Goal: Book appointment/travel/reservation

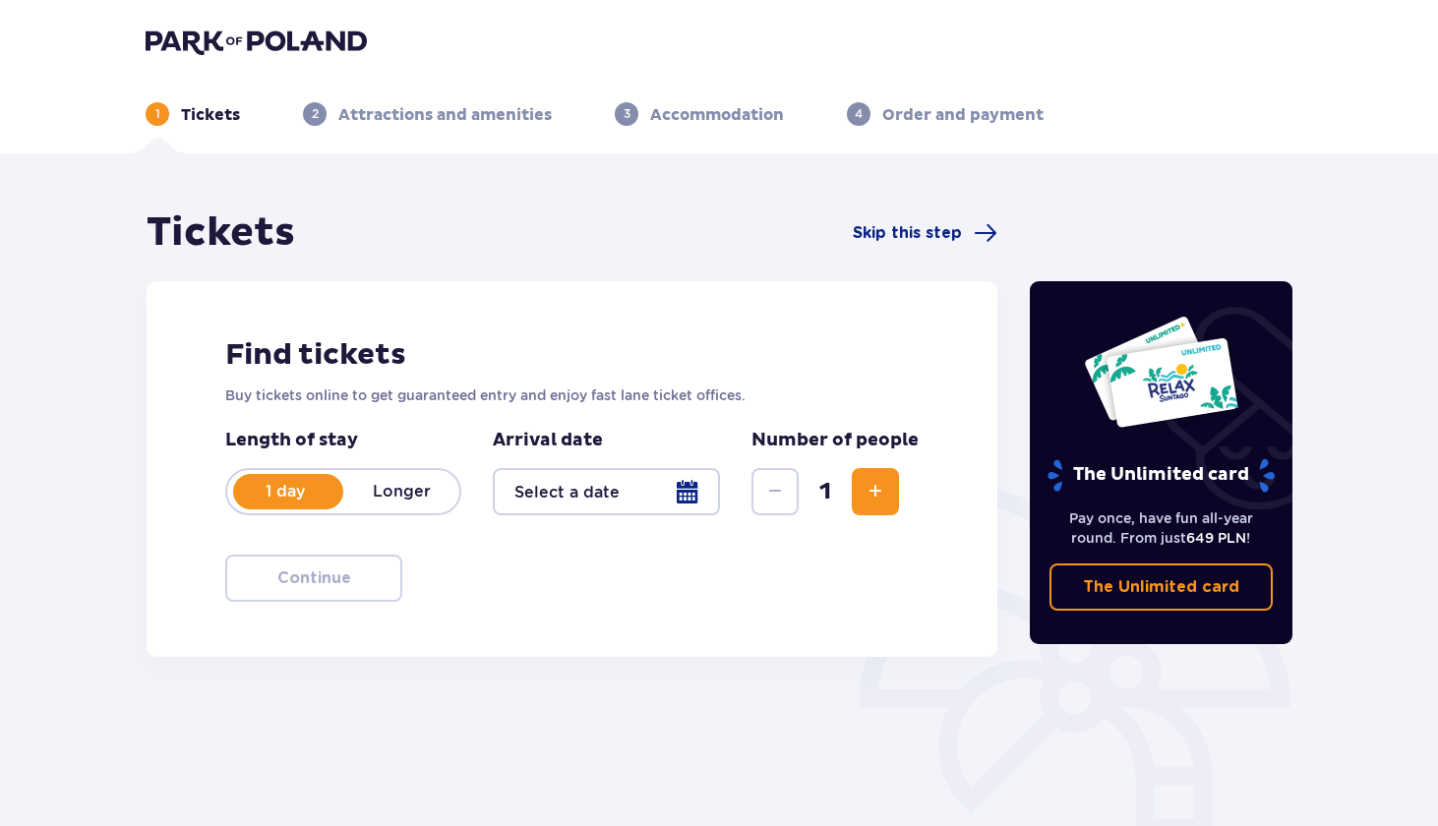
click at [581, 504] on div at bounding box center [606, 491] width 227 height 47
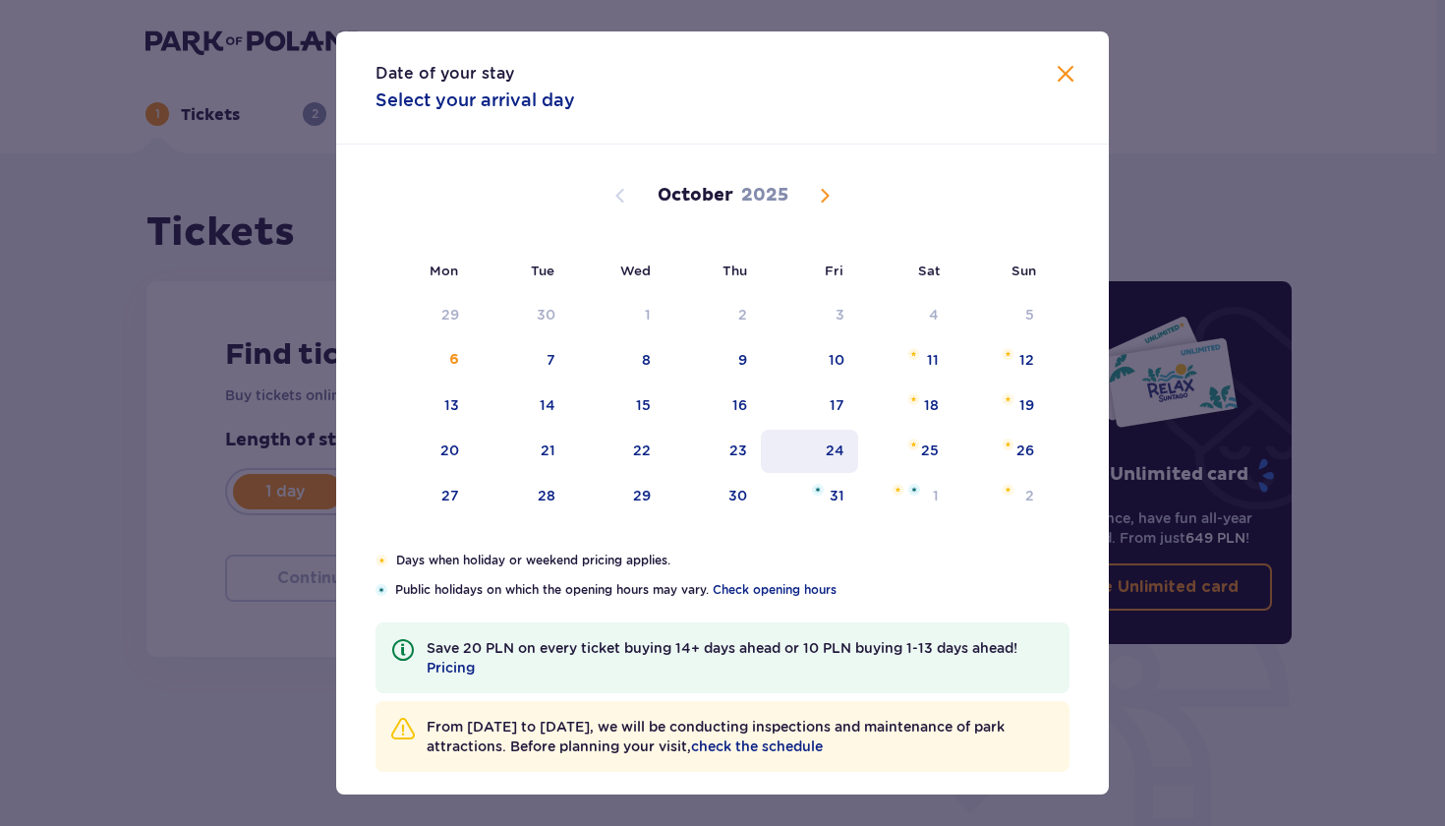
click at [826, 445] on div "24" at bounding box center [835, 450] width 19 height 20
type input "[DATE]"
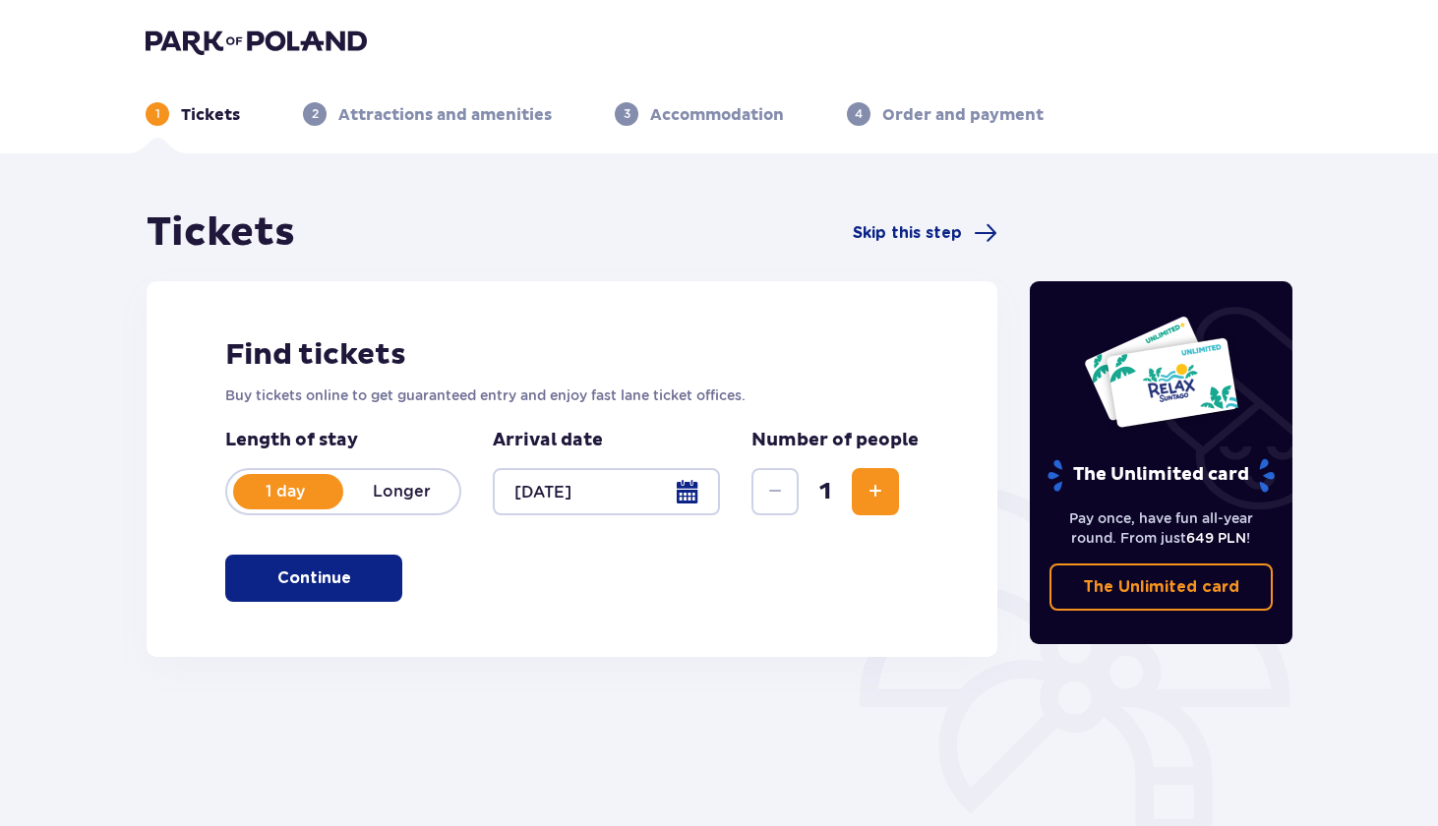
click at [878, 504] on button "Increase" at bounding box center [874, 491] width 47 height 47
click at [343, 585] on span "button" at bounding box center [355, 578] width 24 height 24
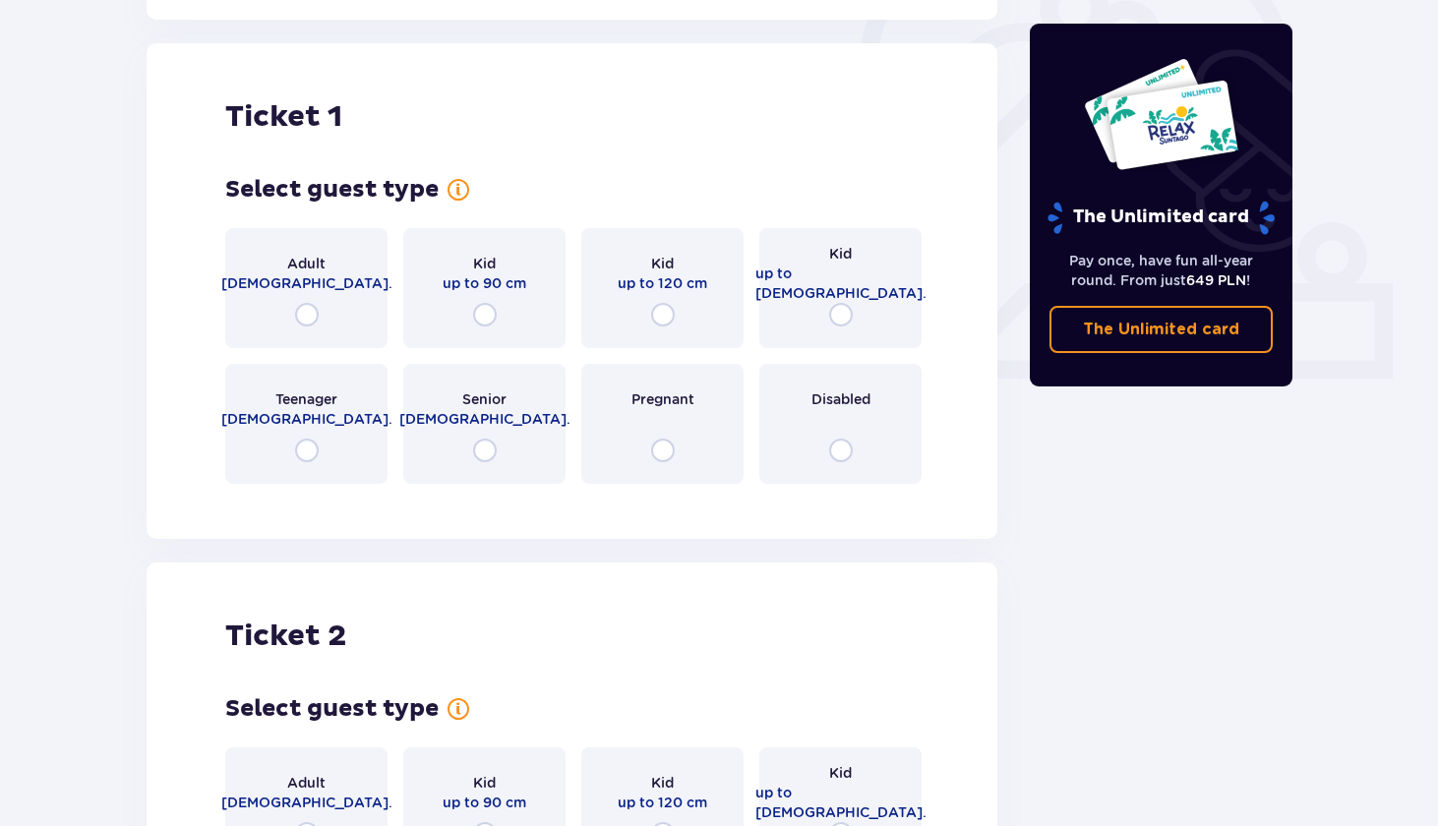
scroll to position [657, 0]
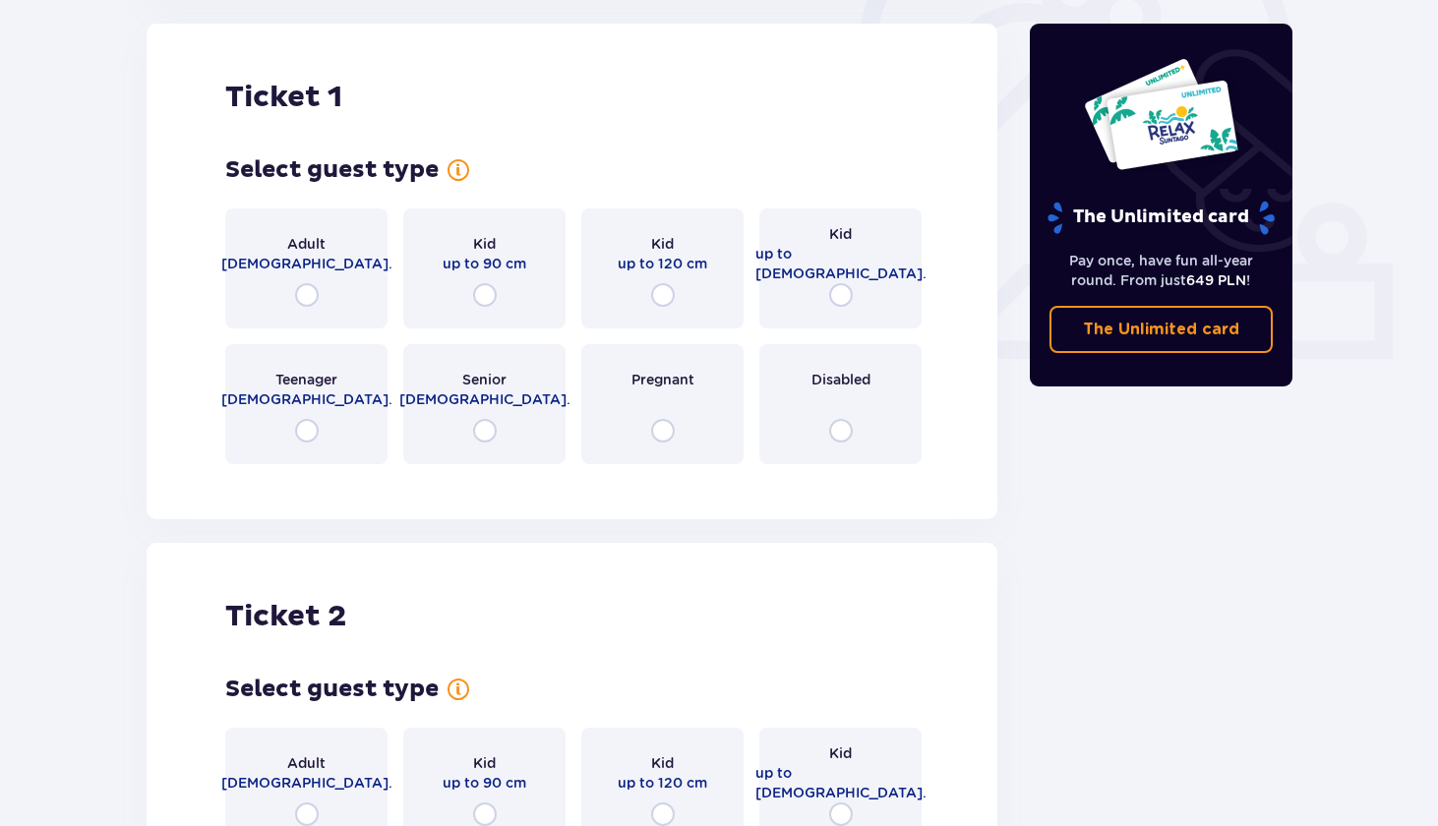
click at [309, 281] on div "Adult [DEMOGRAPHIC_DATA]." at bounding box center [306, 268] width 162 height 120
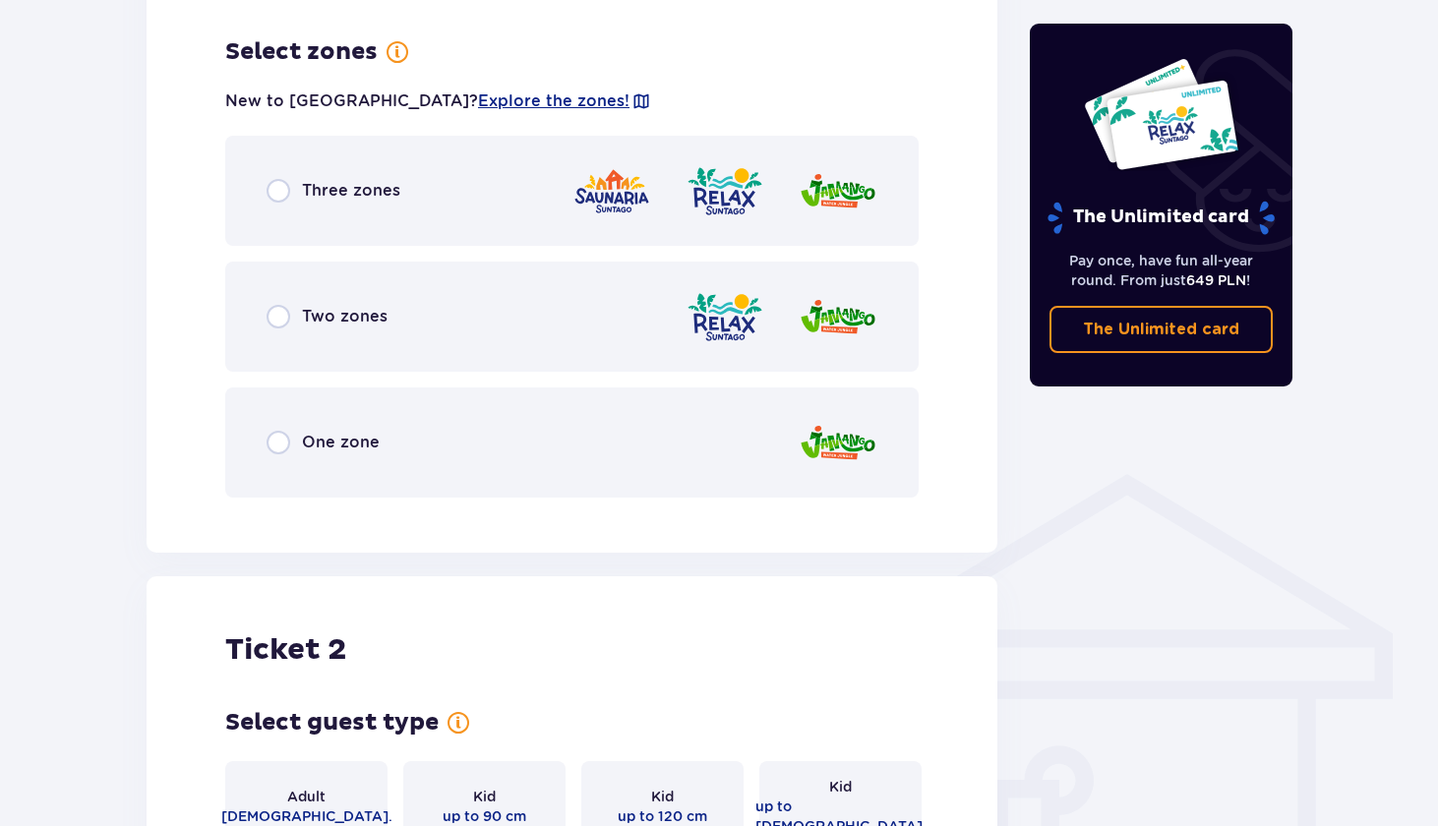
scroll to position [1137, 0]
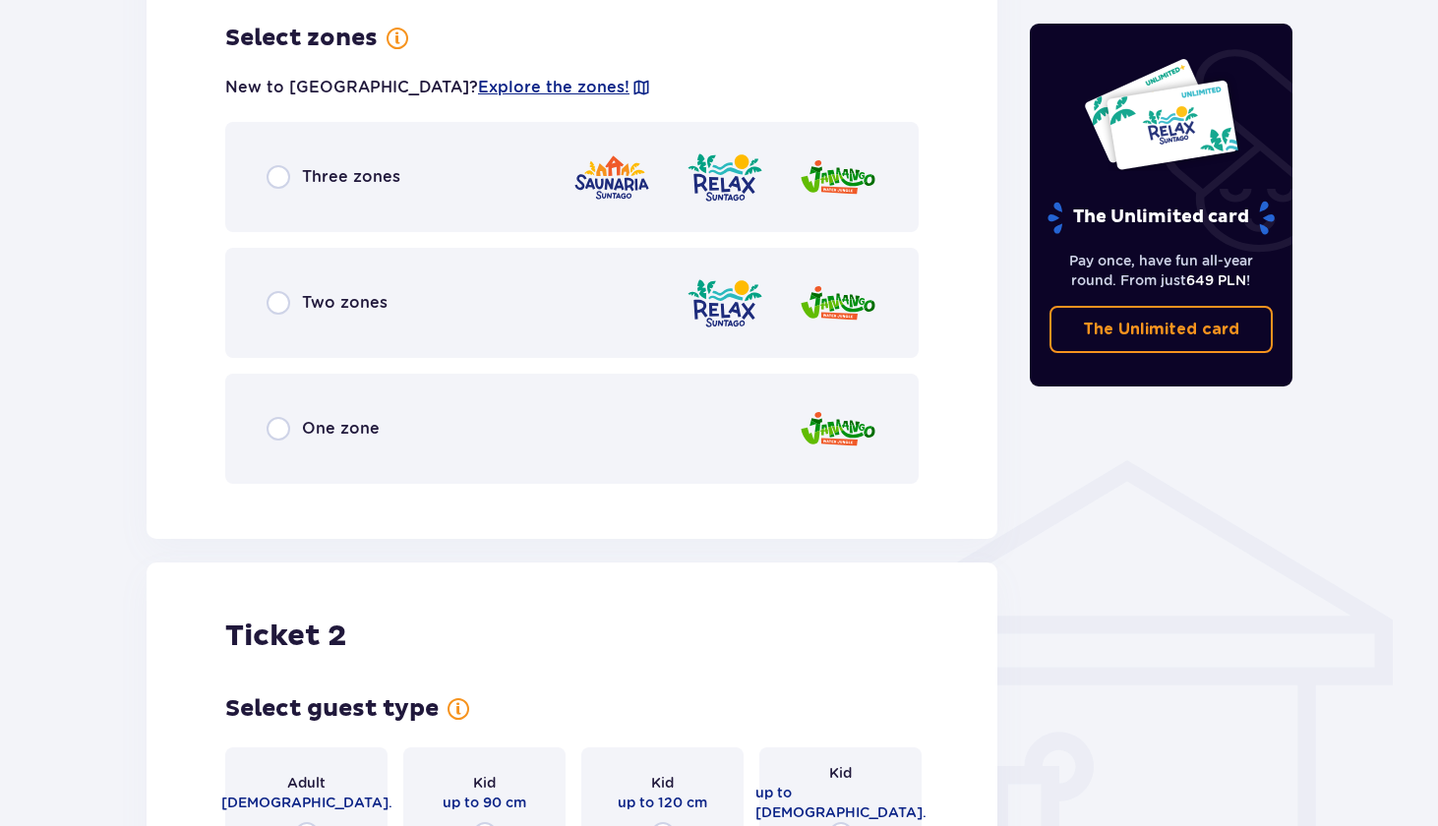
click at [286, 181] on input "radio" at bounding box center [278, 177] width 24 height 24
radio input "true"
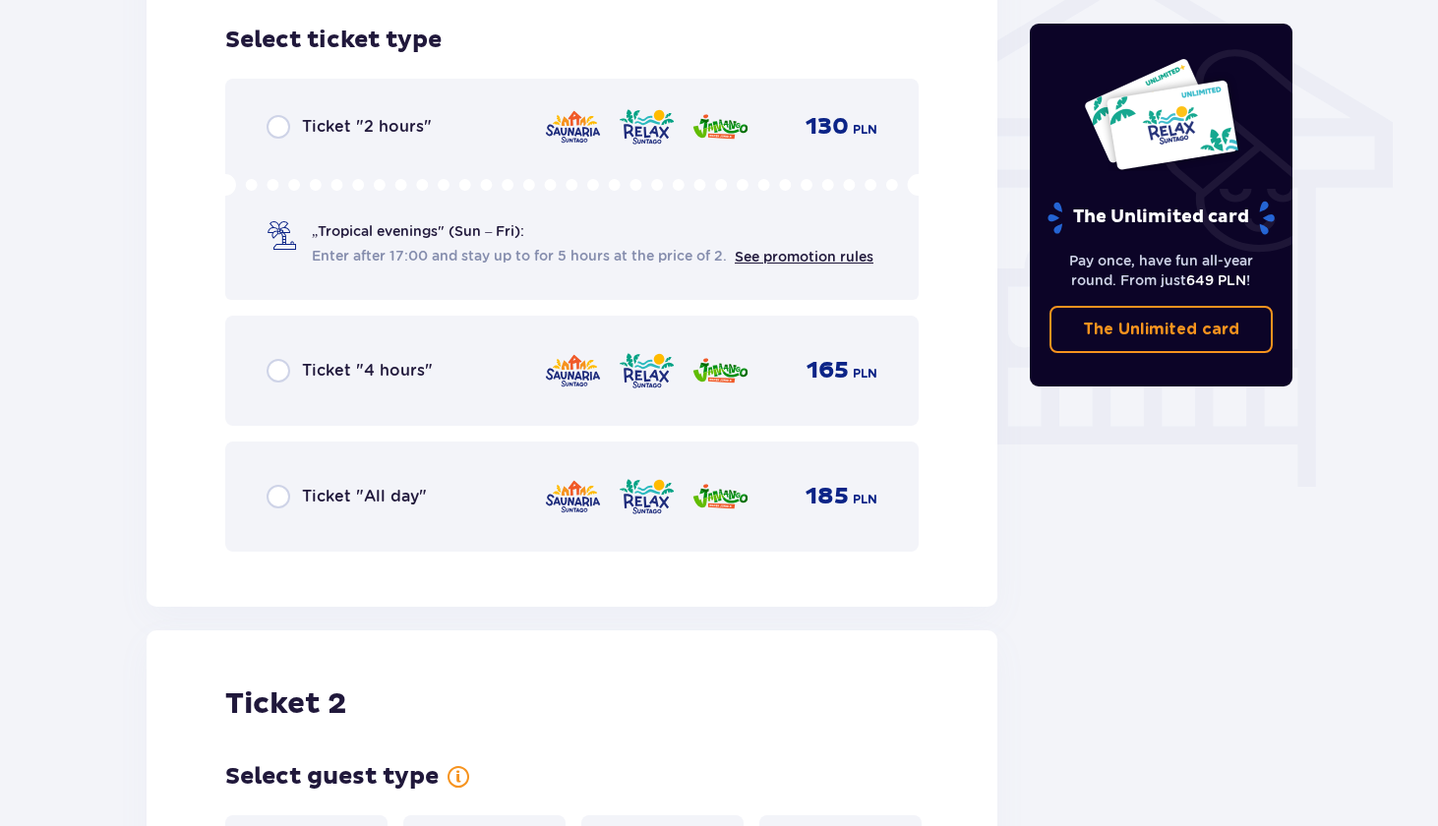
scroll to position [1636, 0]
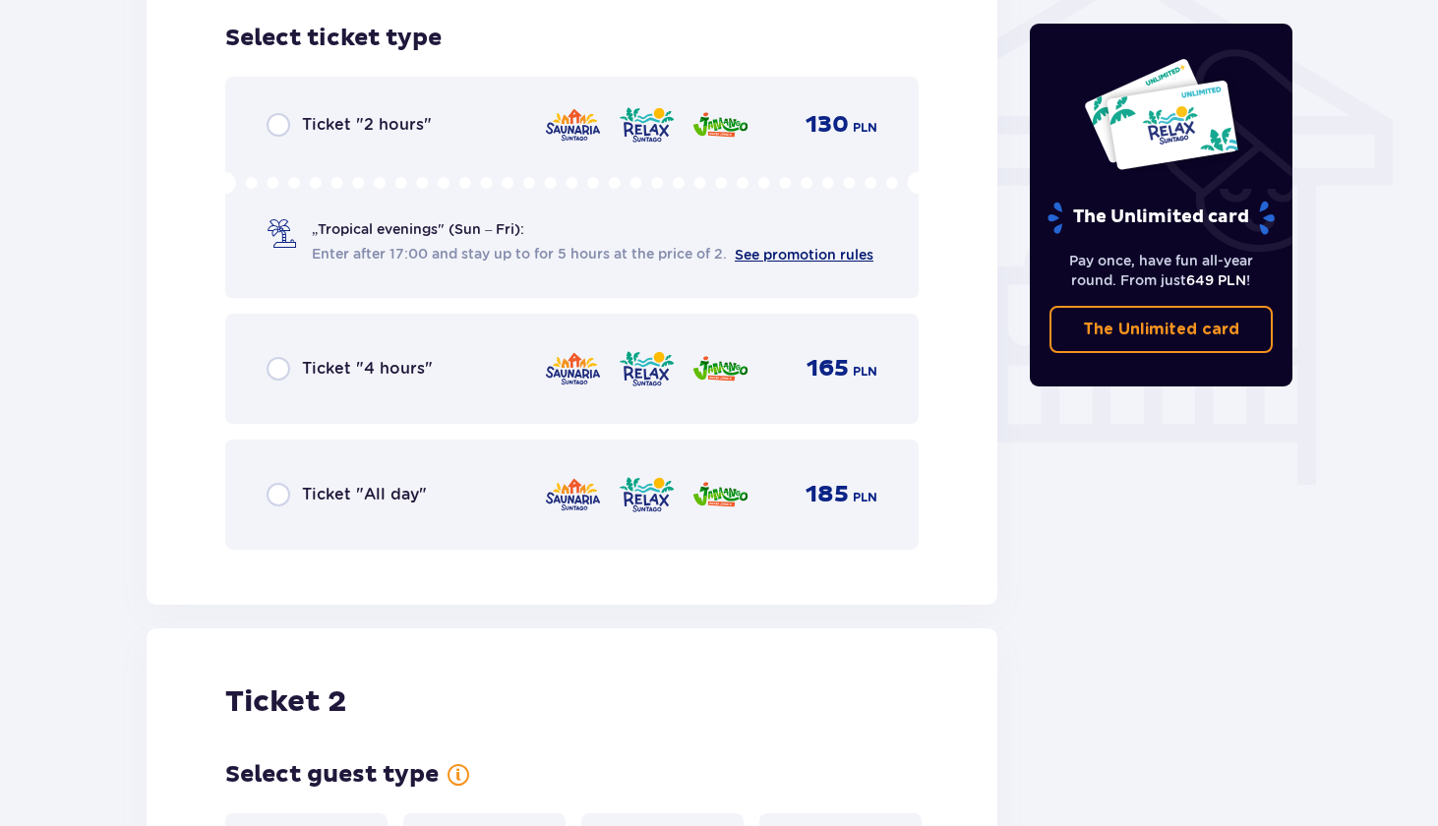
click at [842, 253] on link "See promotion rules" at bounding box center [803, 255] width 139 height 16
click at [273, 498] on input "radio" at bounding box center [278, 495] width 24 height 24
radio input "true"
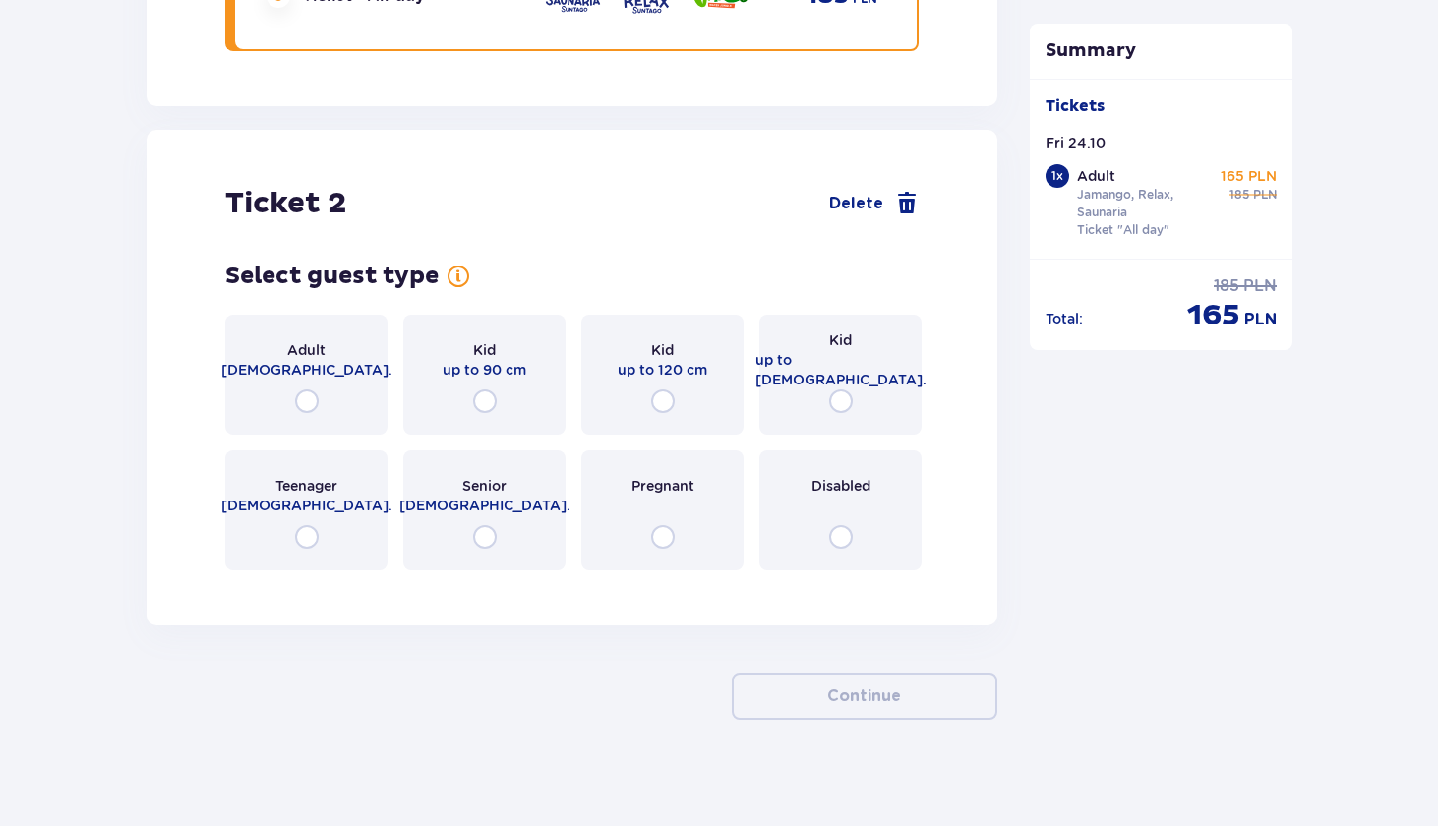
scroll to position [2146, 0]
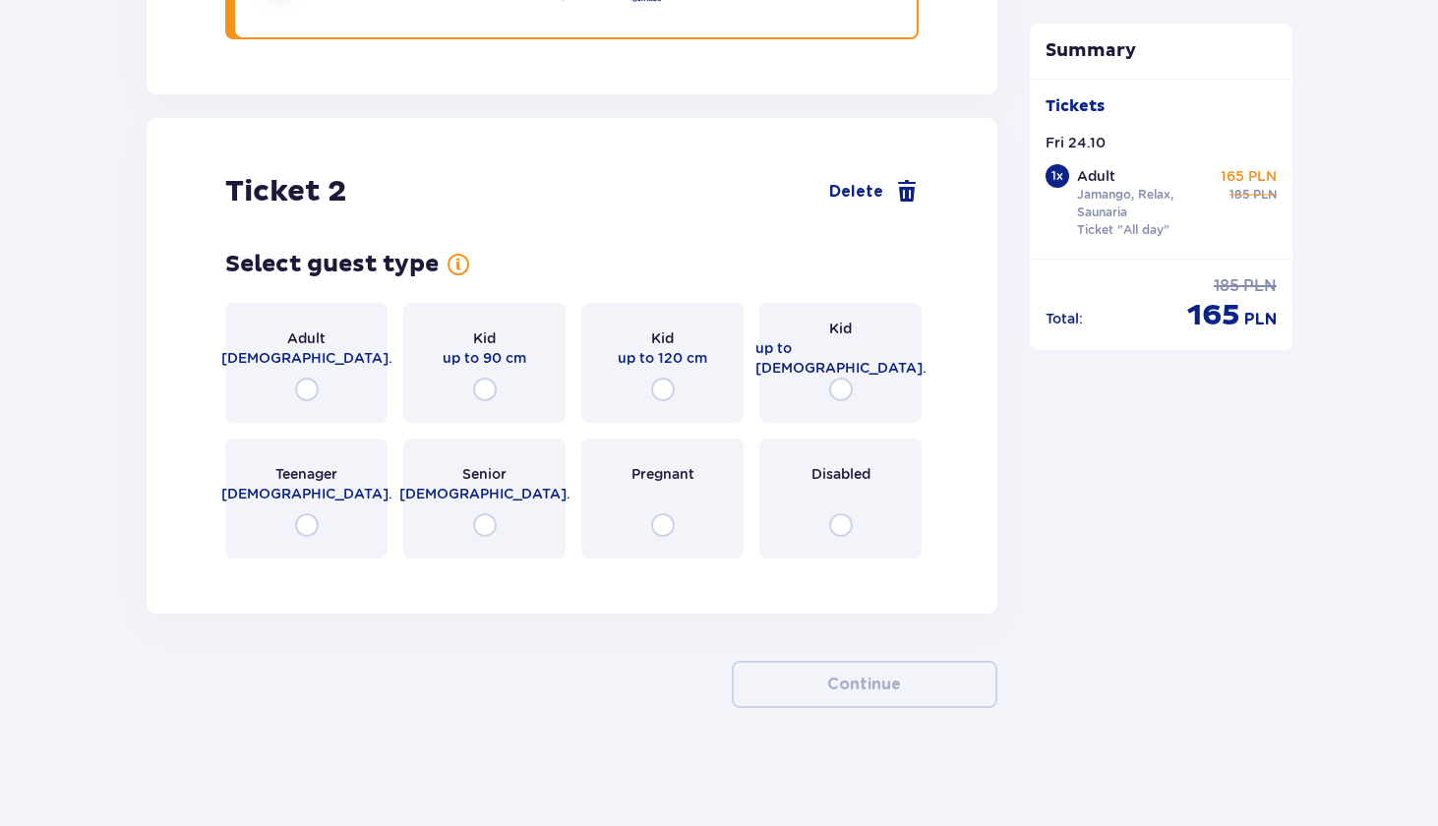
click at [310, 386] on input "radio" at bounding box center [307, 390] width 24 height 24
radio input "true"
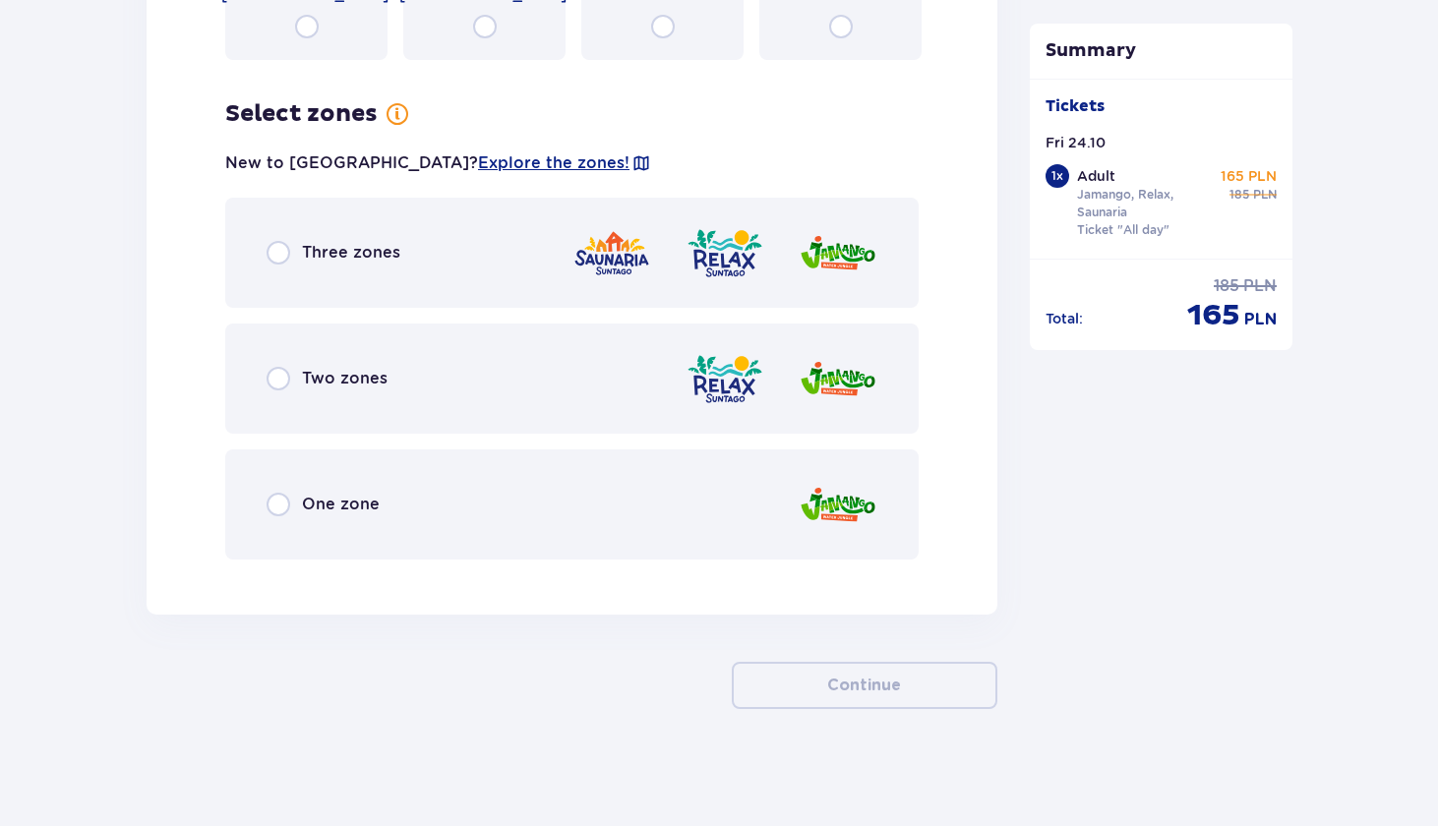
scroll to position [2646, 0]
click at [281, 250] on input "radio" at bounding box center [278, 252] width 24 height 24
radio input "true"
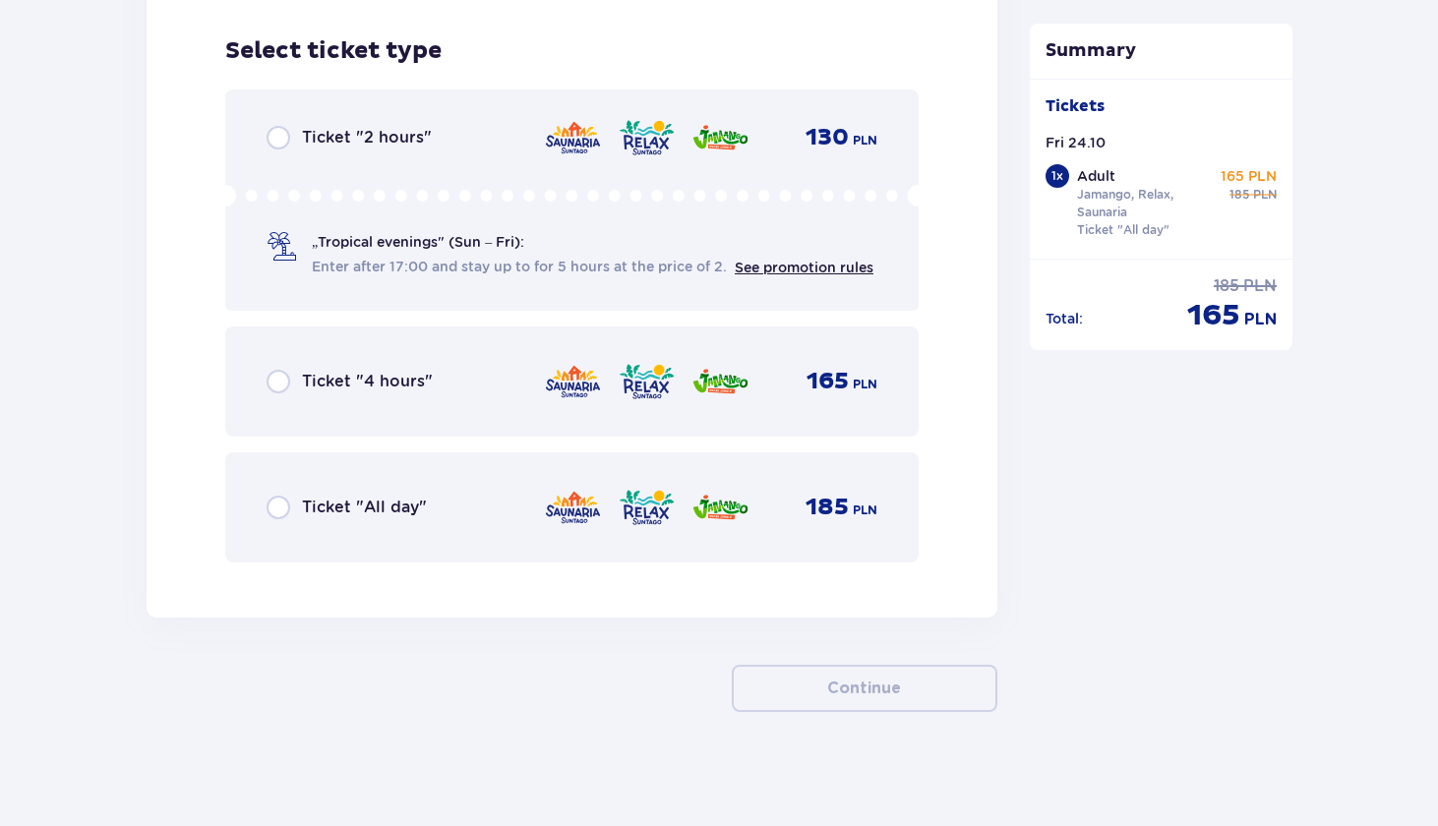
scroll to position [3211, 0]
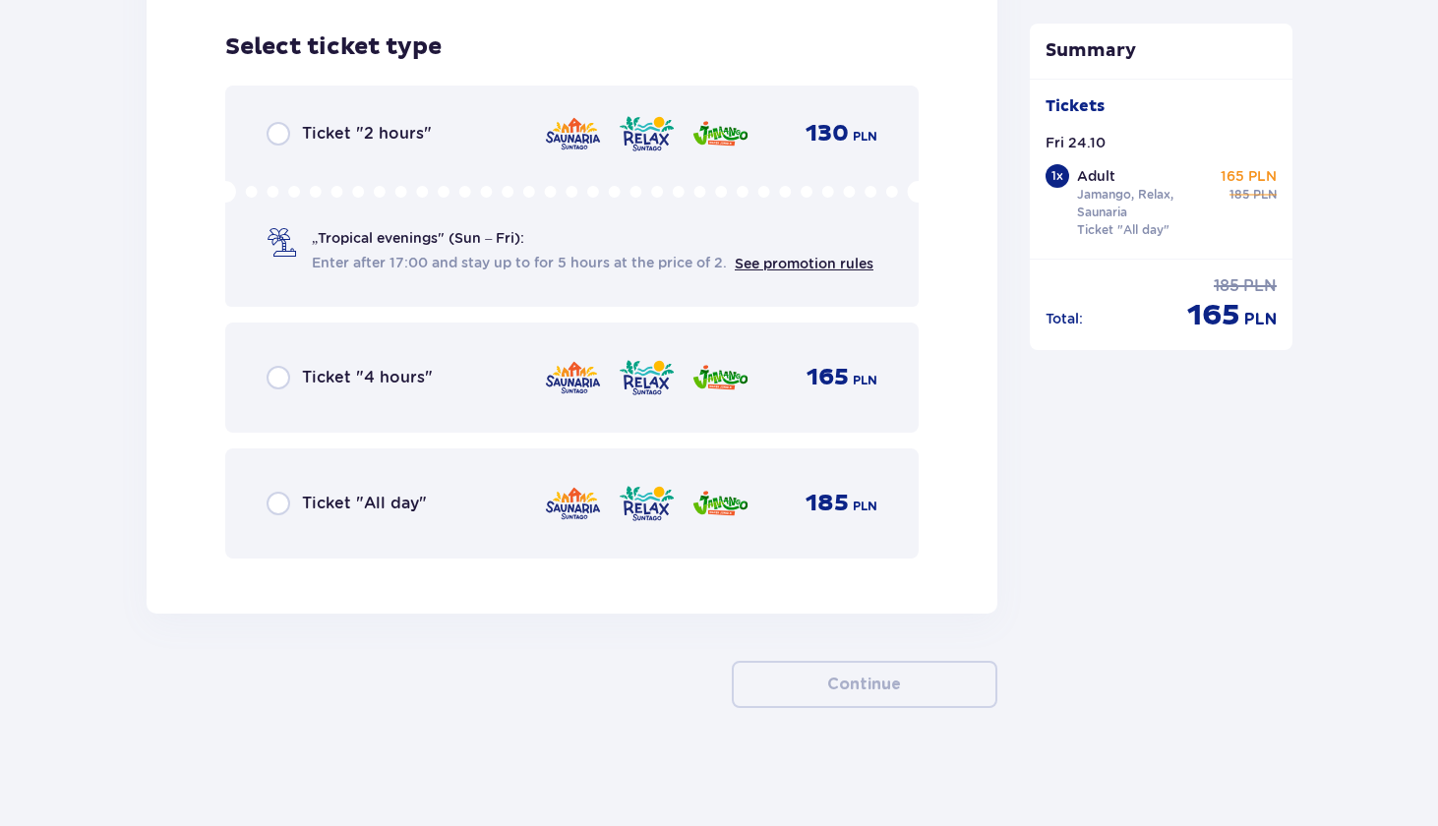
click at [278, 505] on input "radio" at bounding box center [278, 504] width 24 height 24
radio input "true"
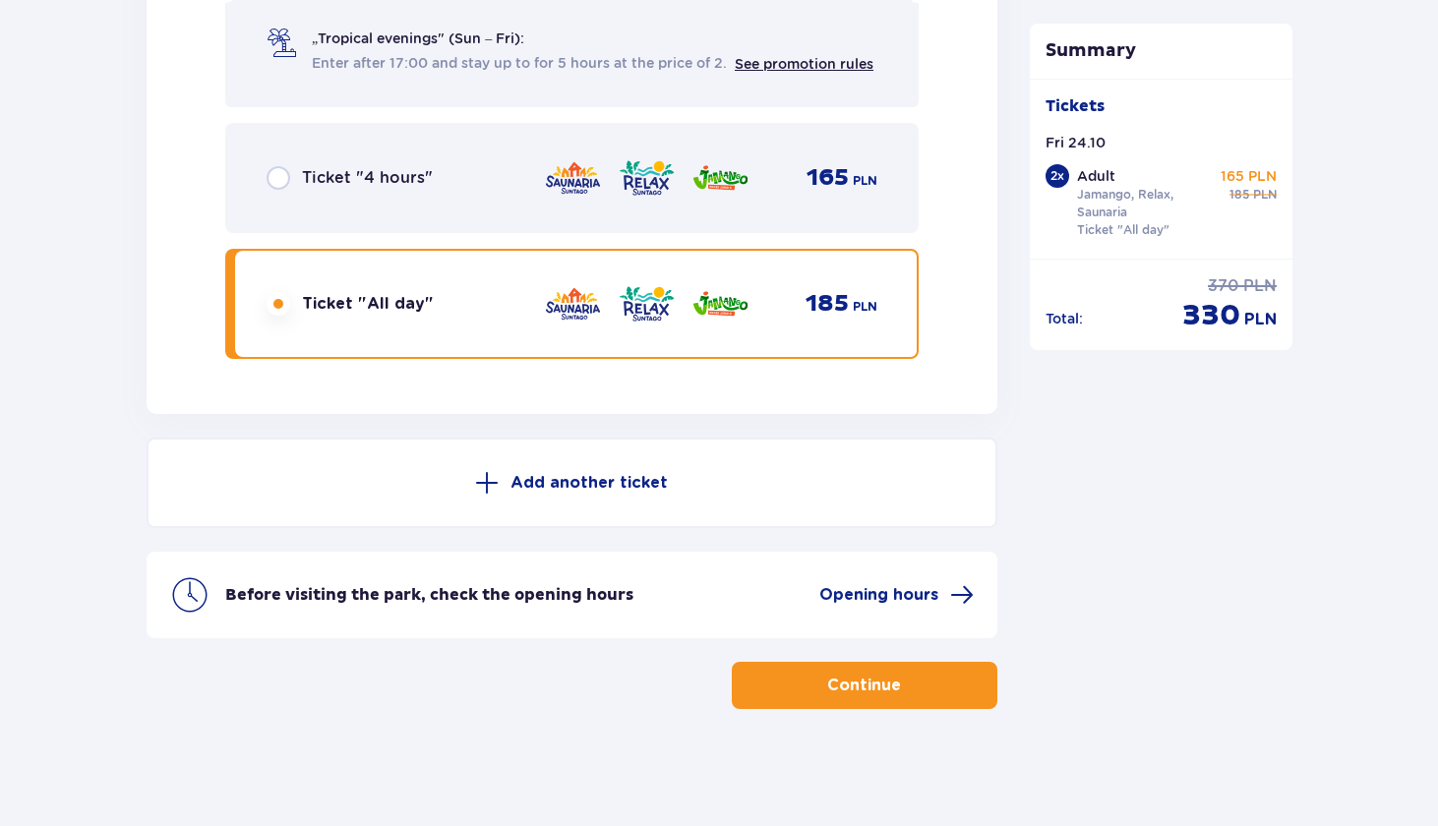
scroll to position [3412, 0]
click at [859, 696] on button "Continue" at bounding box center [864, 684] width 265 height 47
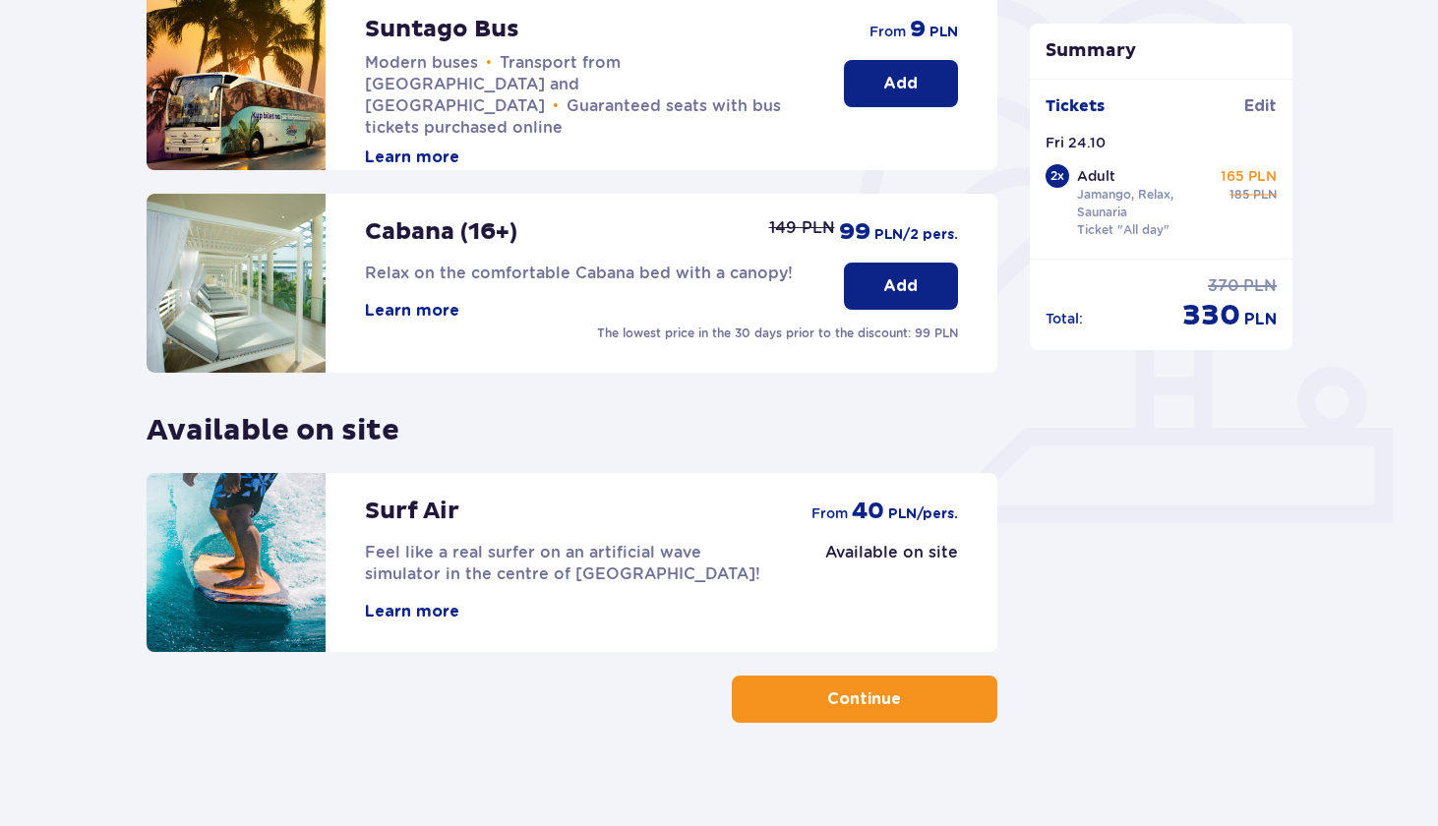
scroll to position [481, 0]
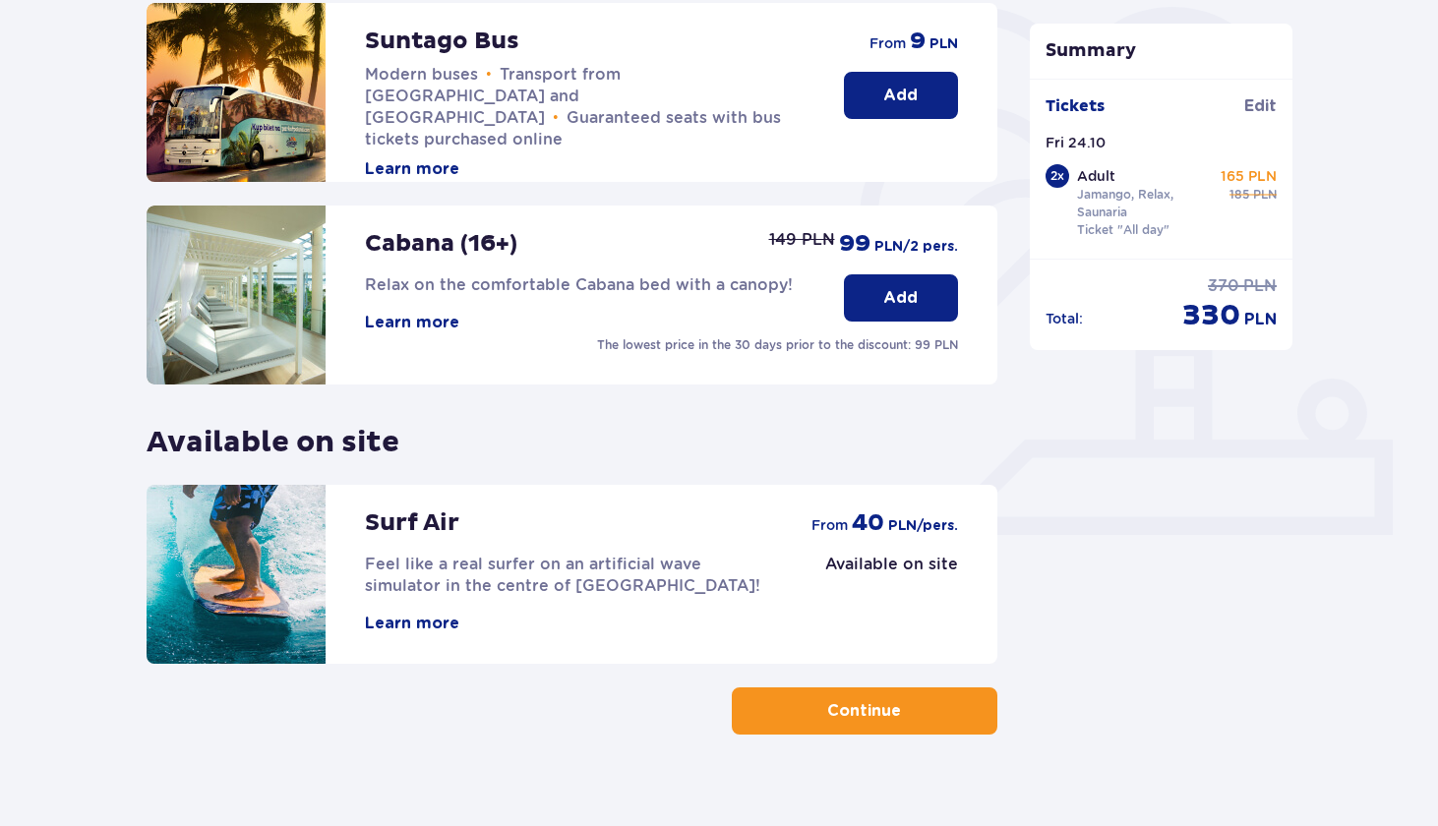
click at [815, 698] on button "Continue" at bounding box center [864, 710] width 265 height 47
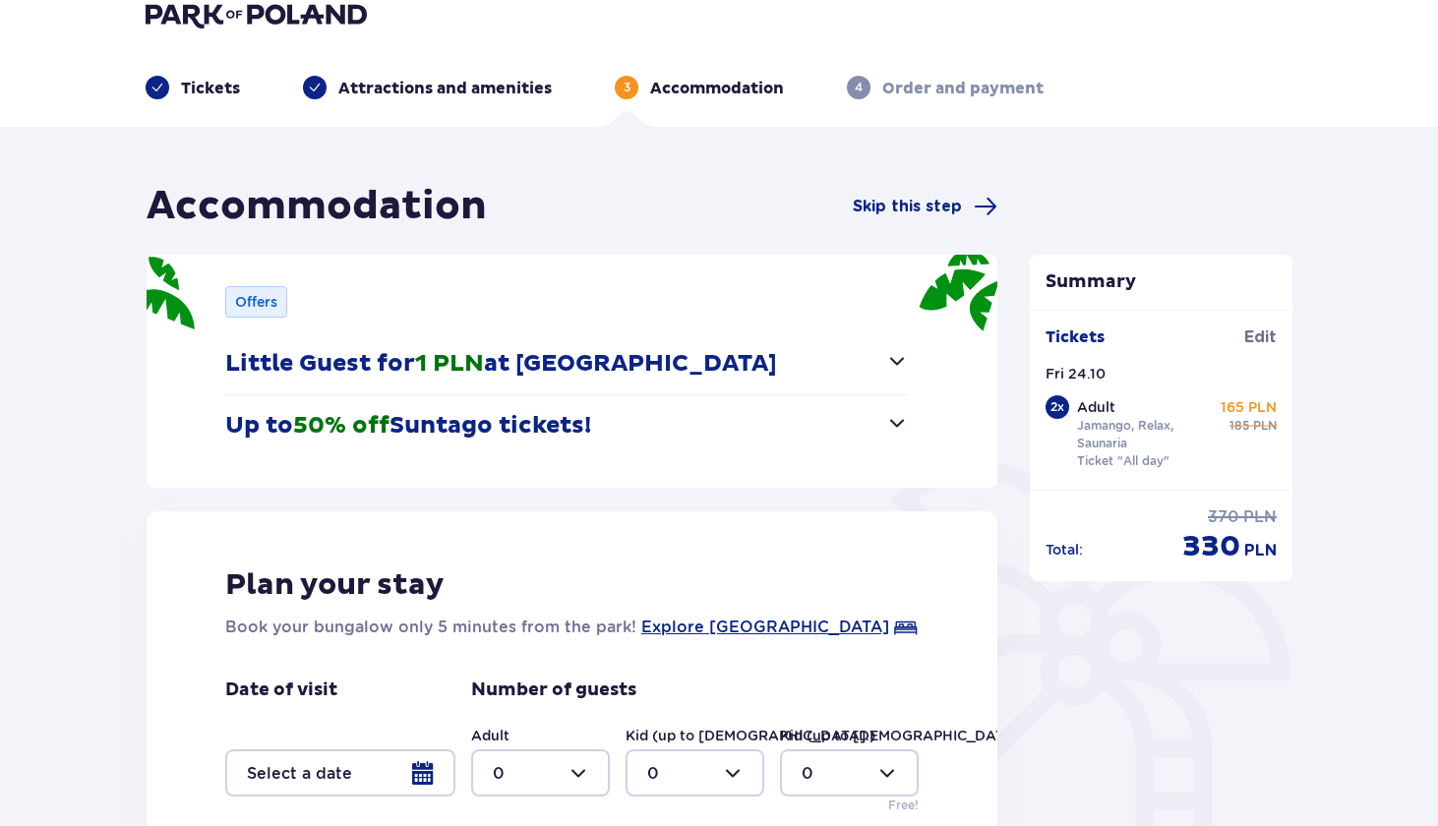
scroll to position [33, 0]
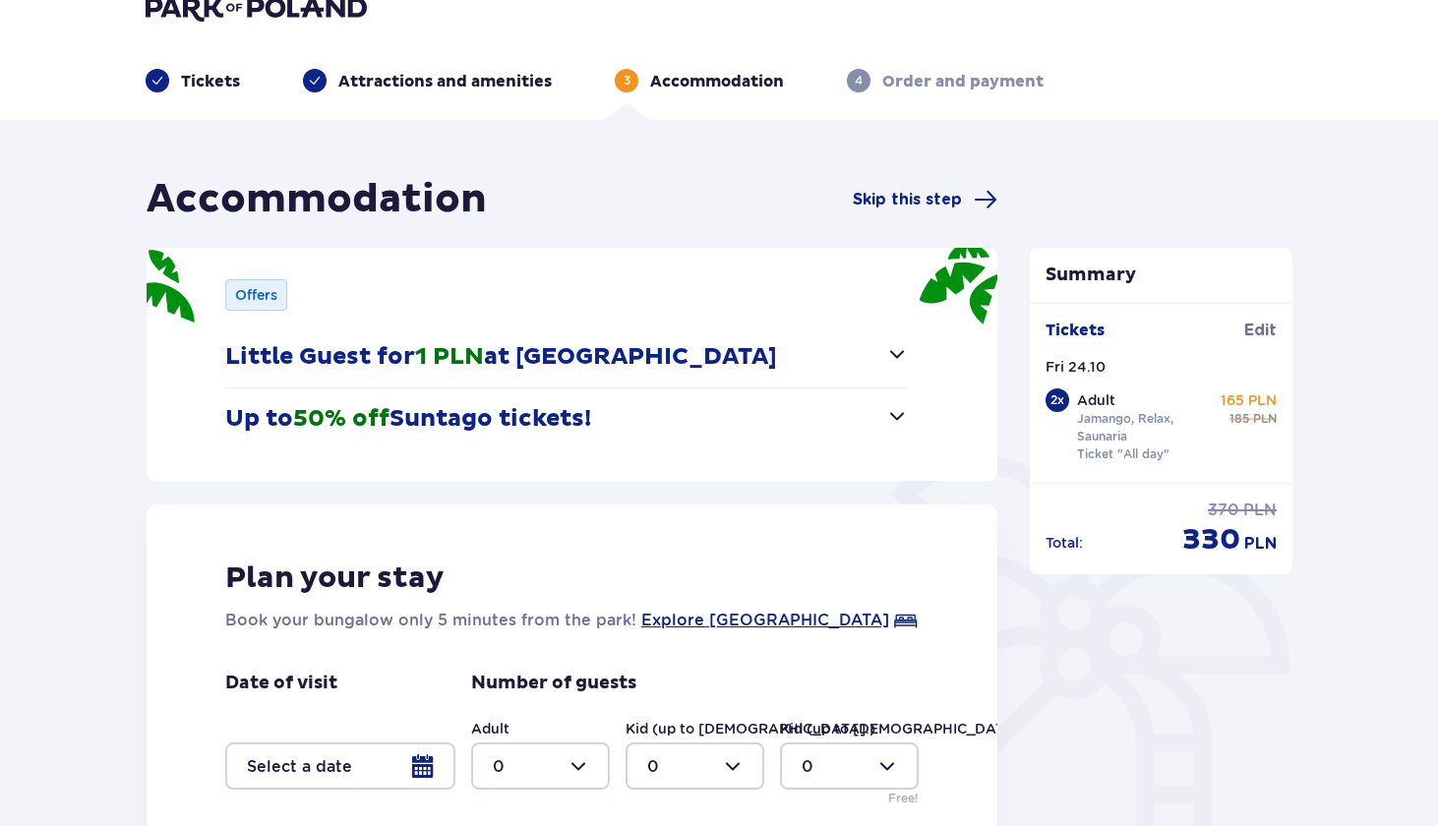
click at [917, 396] on div "Offers Little Guest for 1 PLN at [GEOGRAPHIC_DATA] Nearly free accommodation at…" at bounding box center [572, 364] width 851 height 233
click at [902, 415] on span "button" at bounding box center [897, 416] width 24 height 24
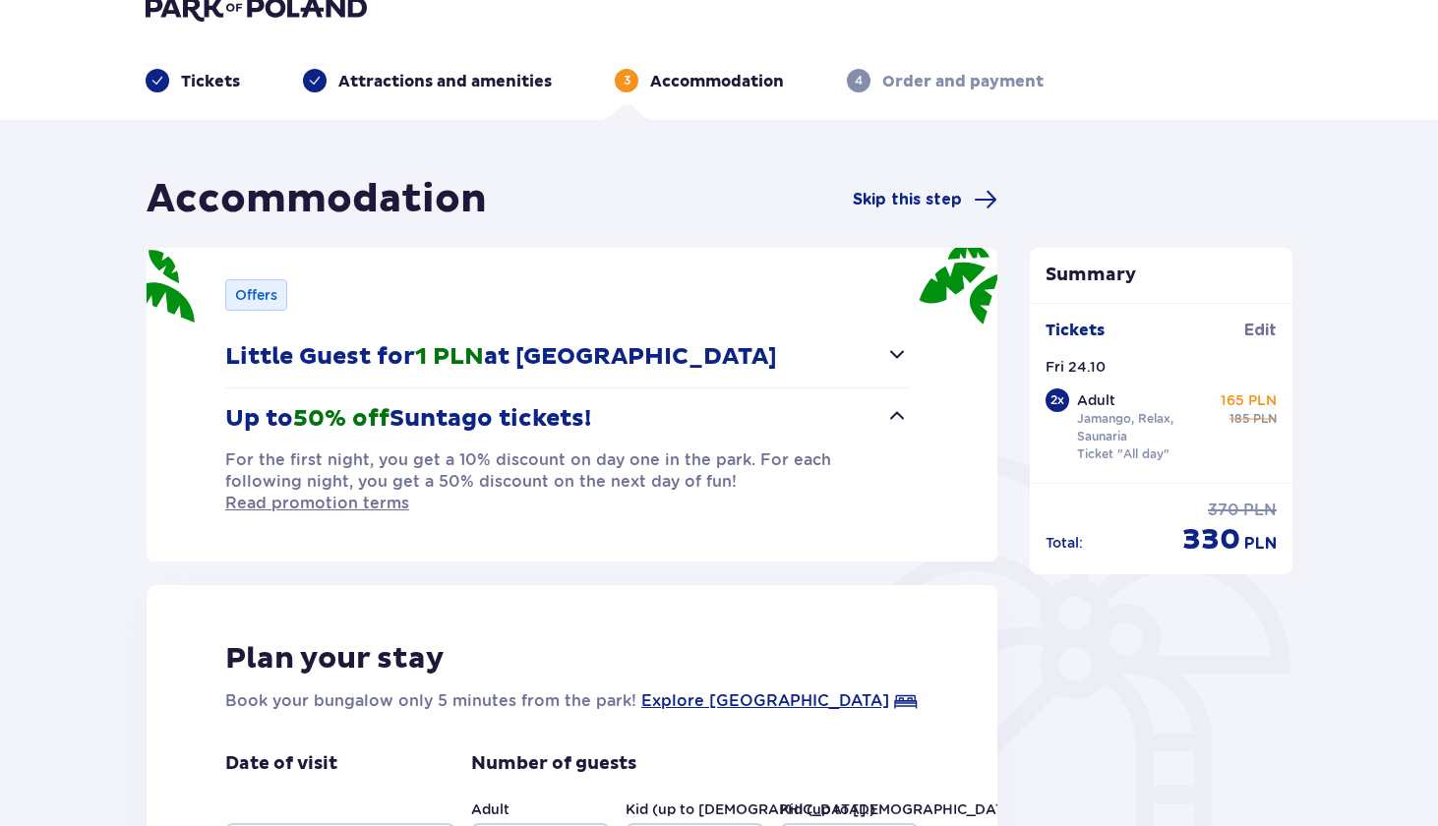
click at [903, 416] on span "button" at bounding box center [897, 416] width 24 height 24
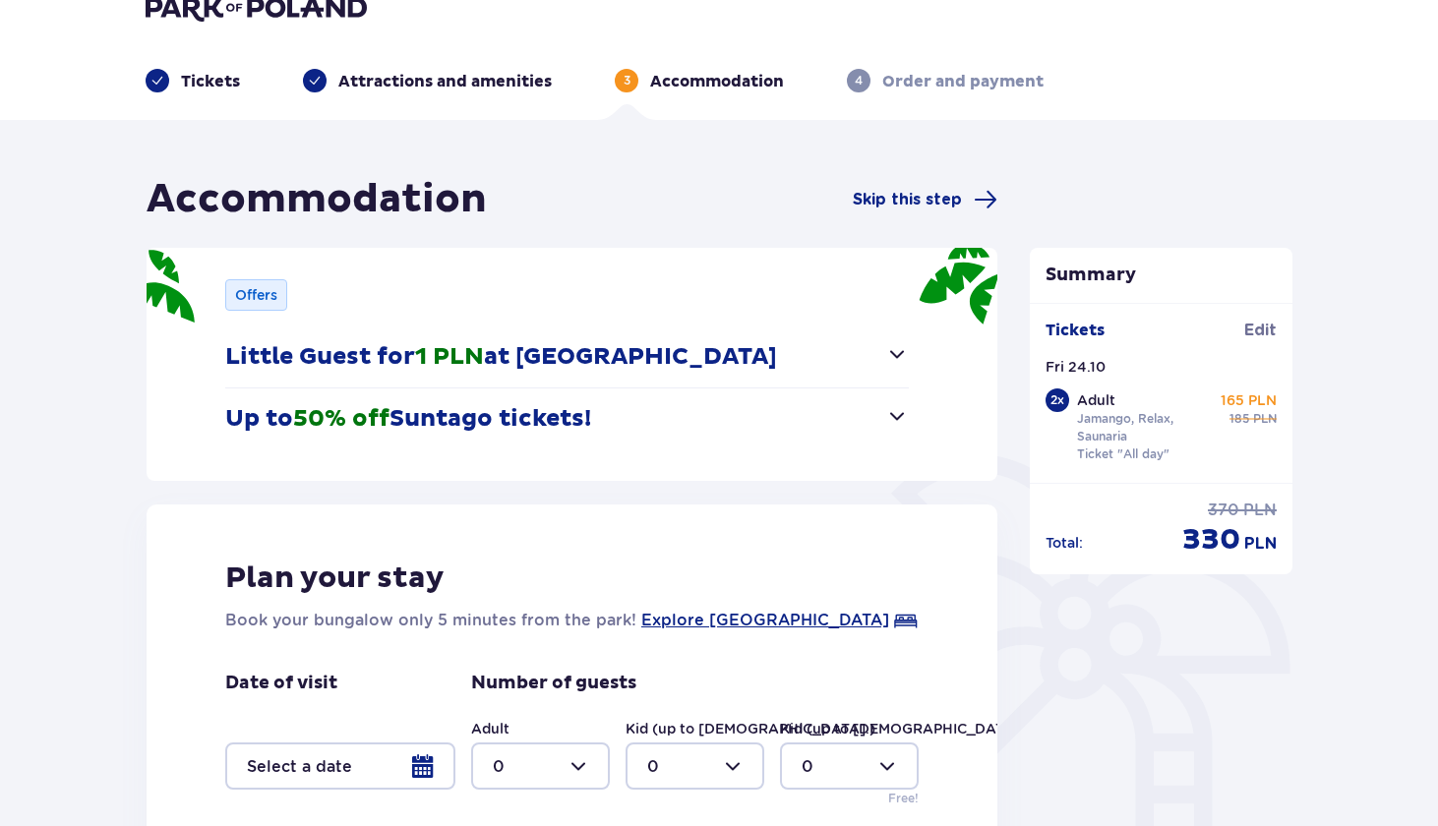
click at [895, 359] on span "button" at bounding box center [897, 354] width 24 height 24
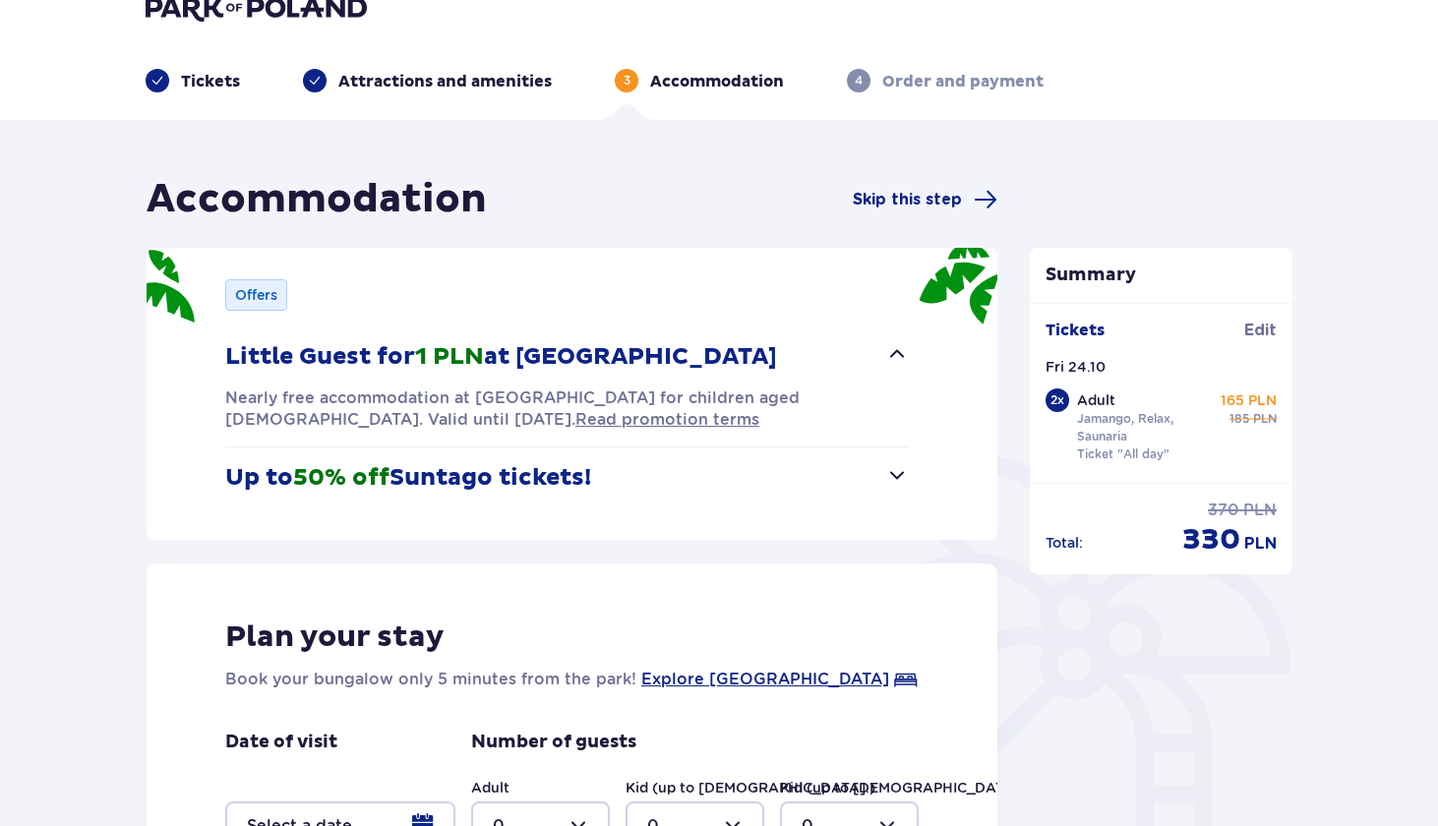
click at [895, 359] on span "button" at bounding box center [897, 354] width 24 height 24
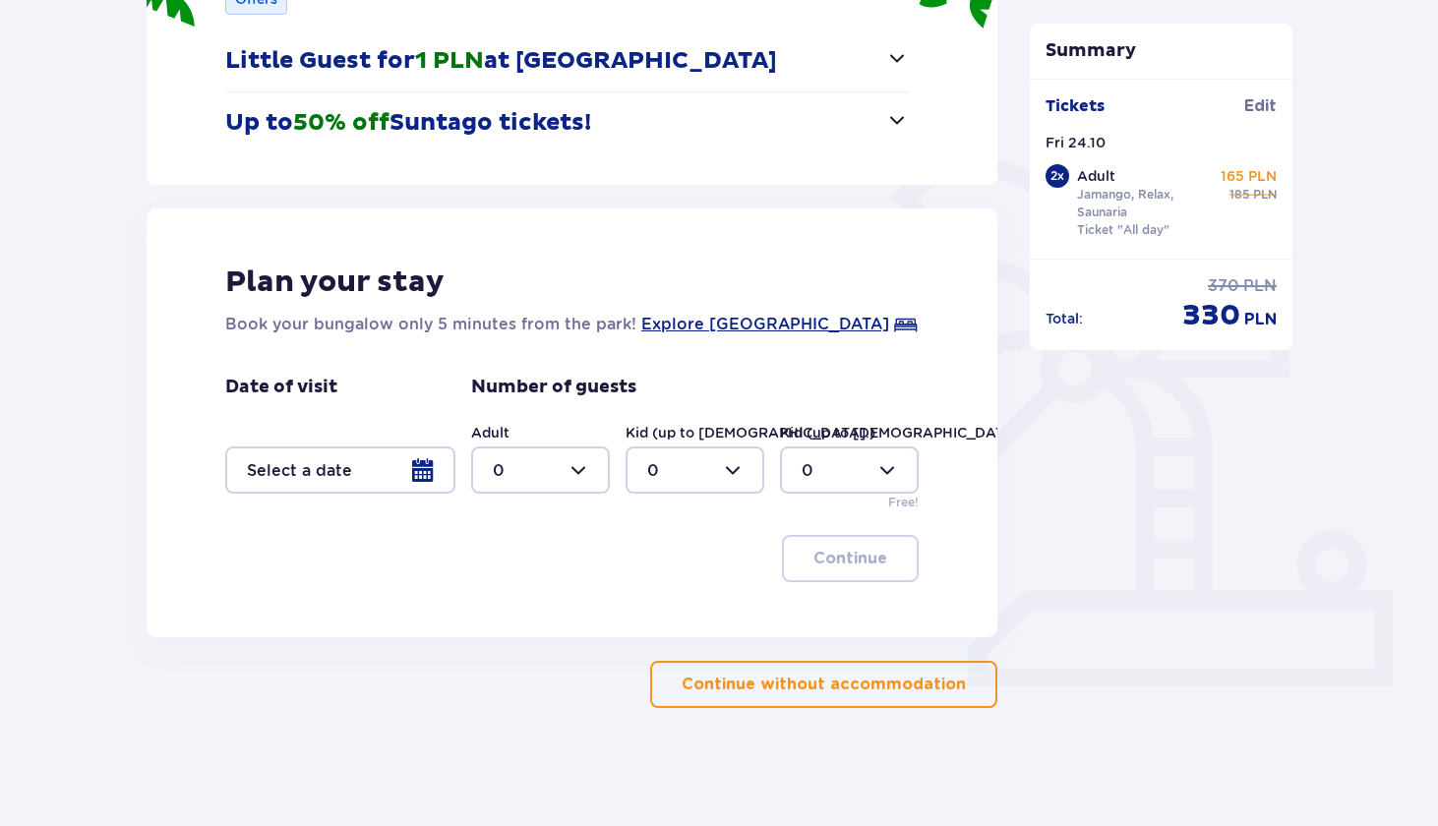
scroll to position [329, 0]
click at [715, 687] on p "Continue without accommodation" at bounding box center [823, 685] width 284 height 22
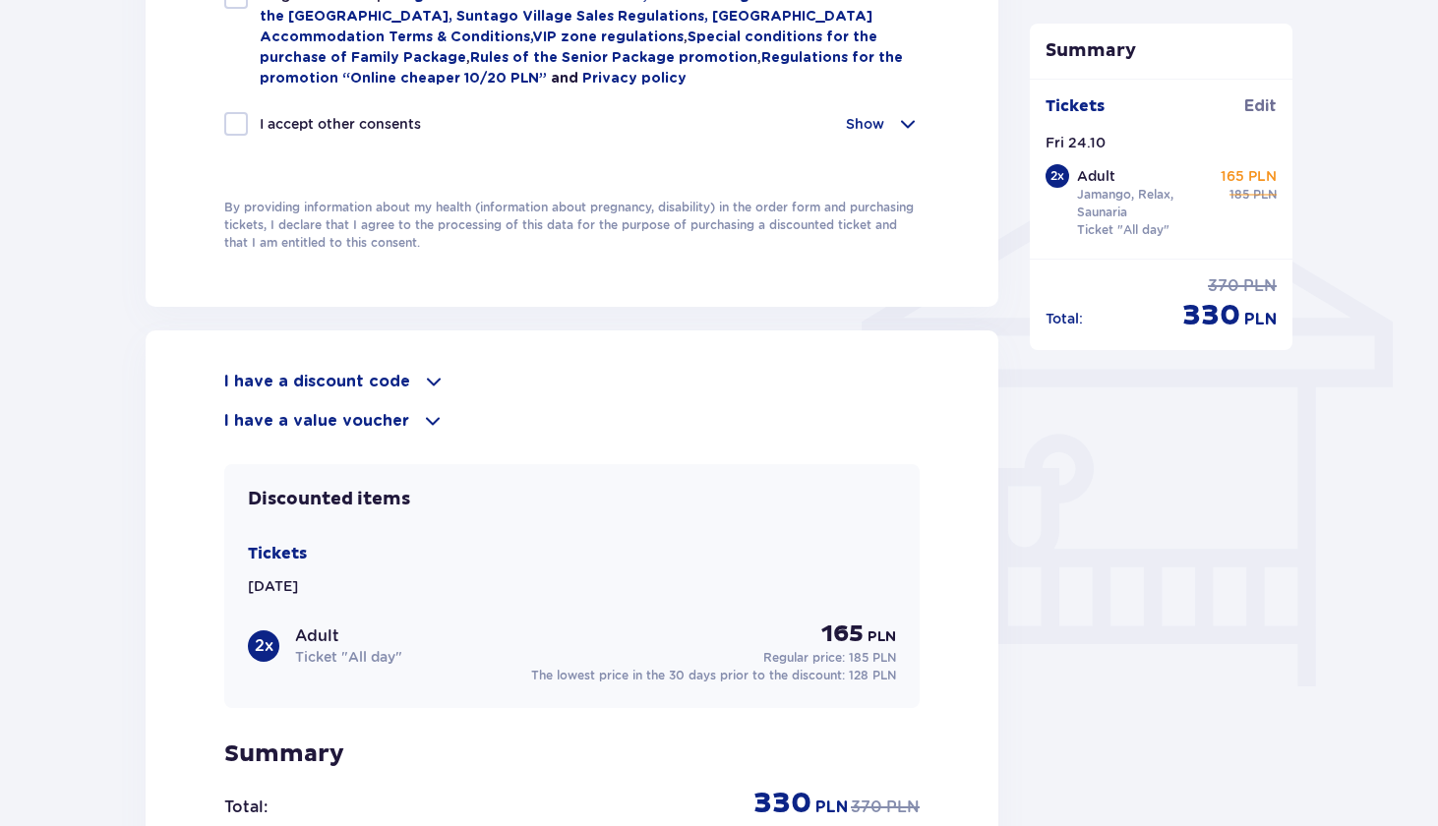
scroll to position [1439, 0]
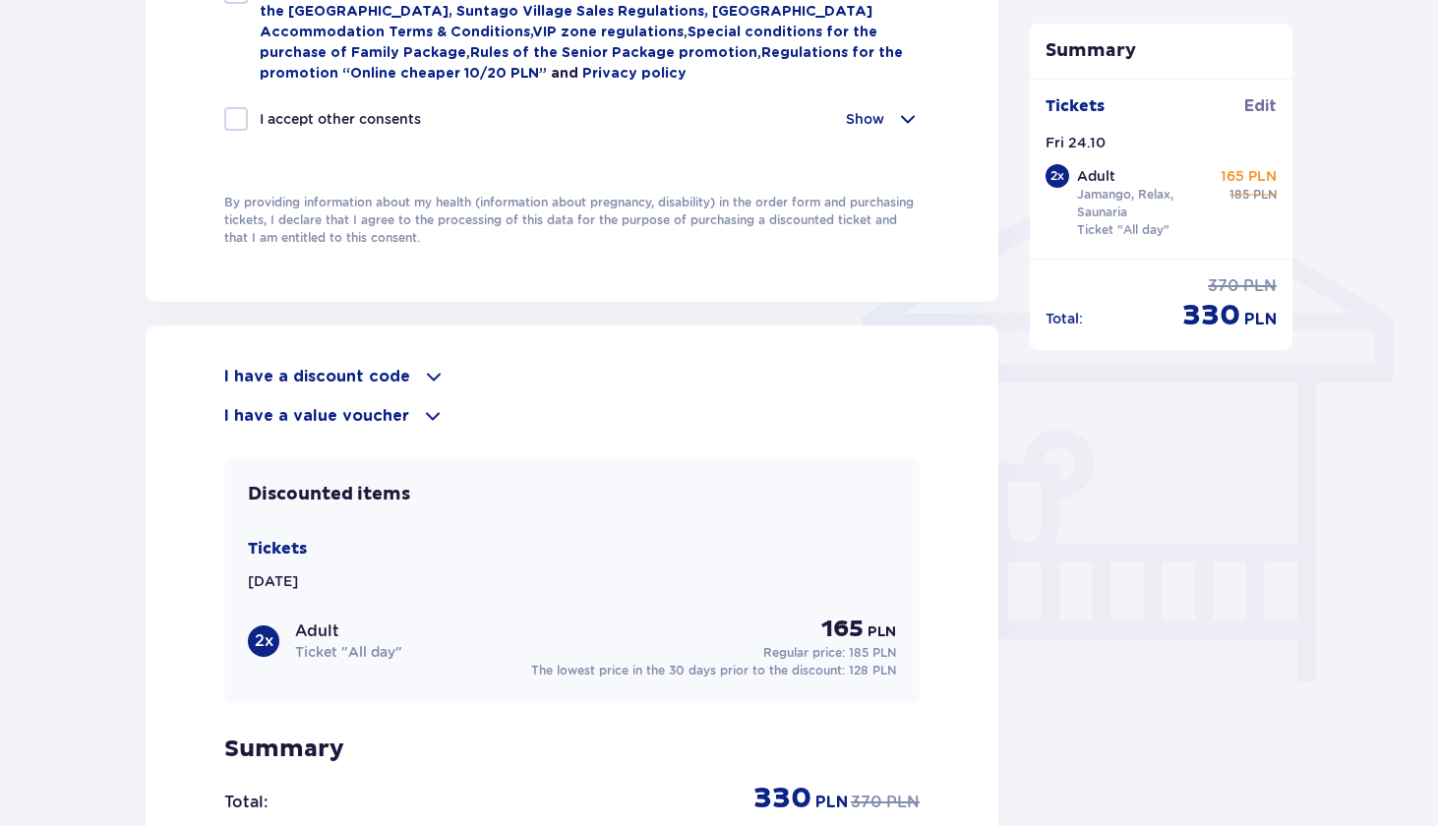
click at [430, 384] on span at bounding box center [434, 377] width 24 height 24
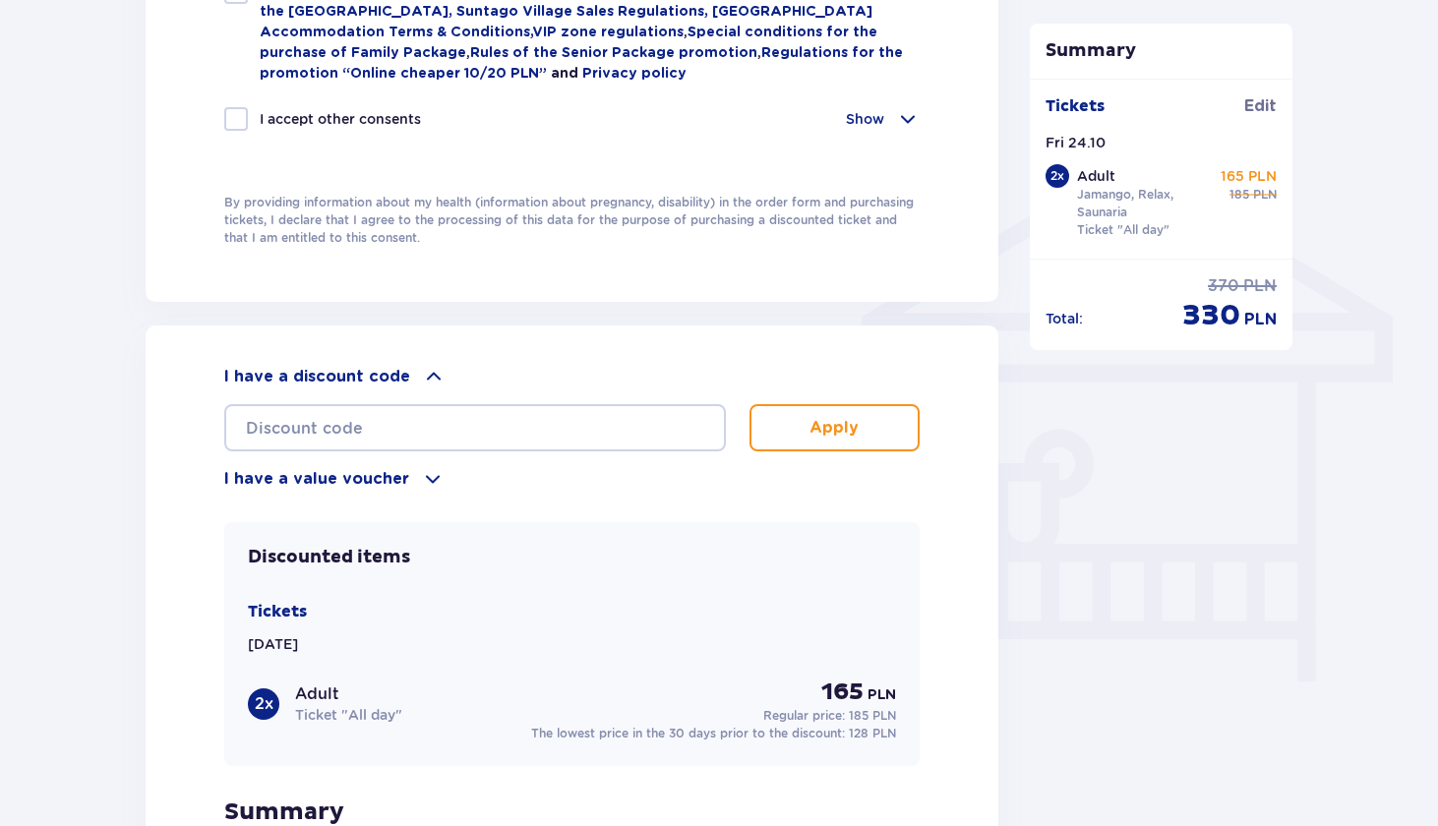
click at [430, 384] on span at bounding box center [434, 377] width 24 height 24
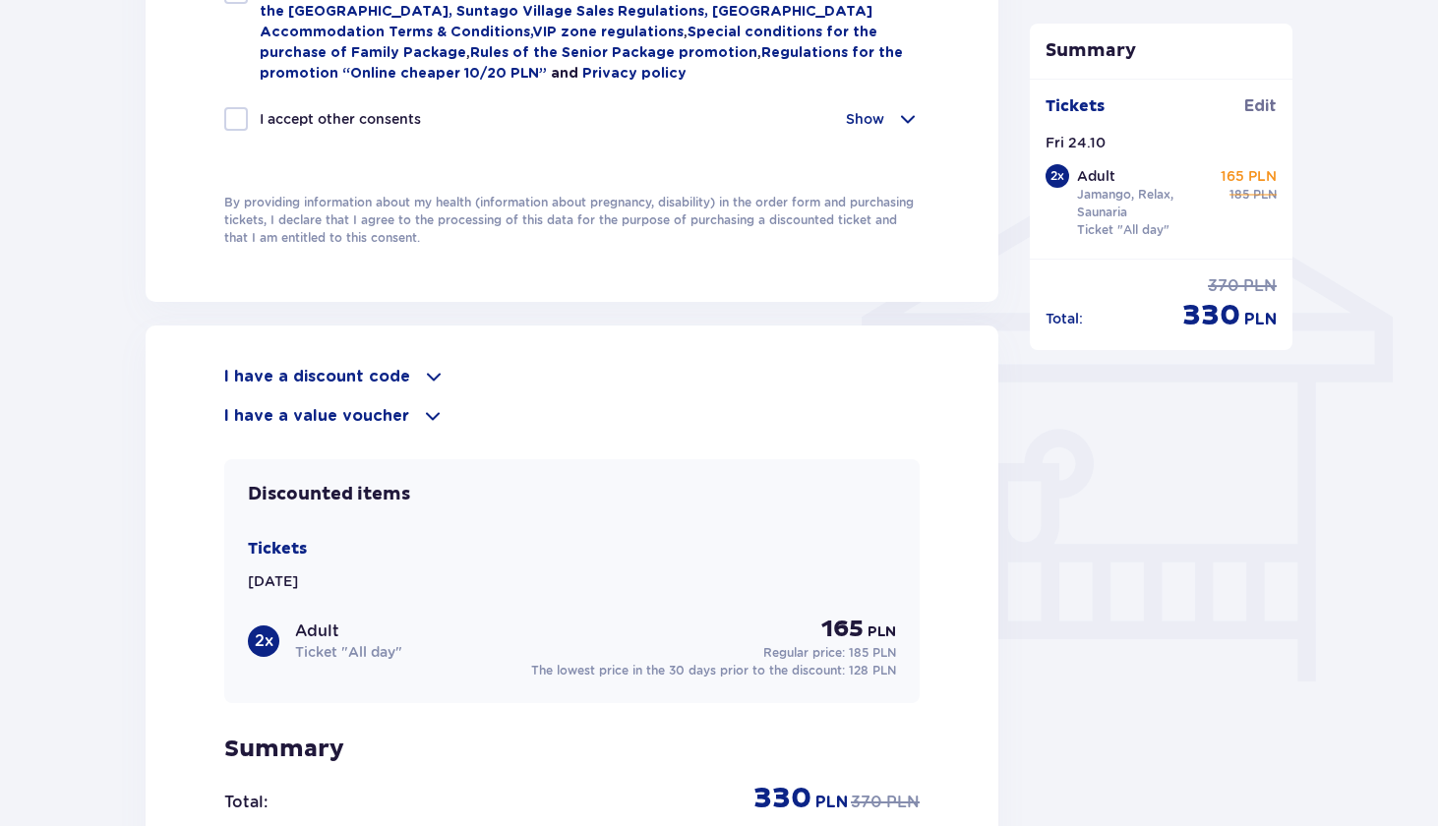
click at [422, 421] on span at bounding box center [433, 416] width 24 height 24
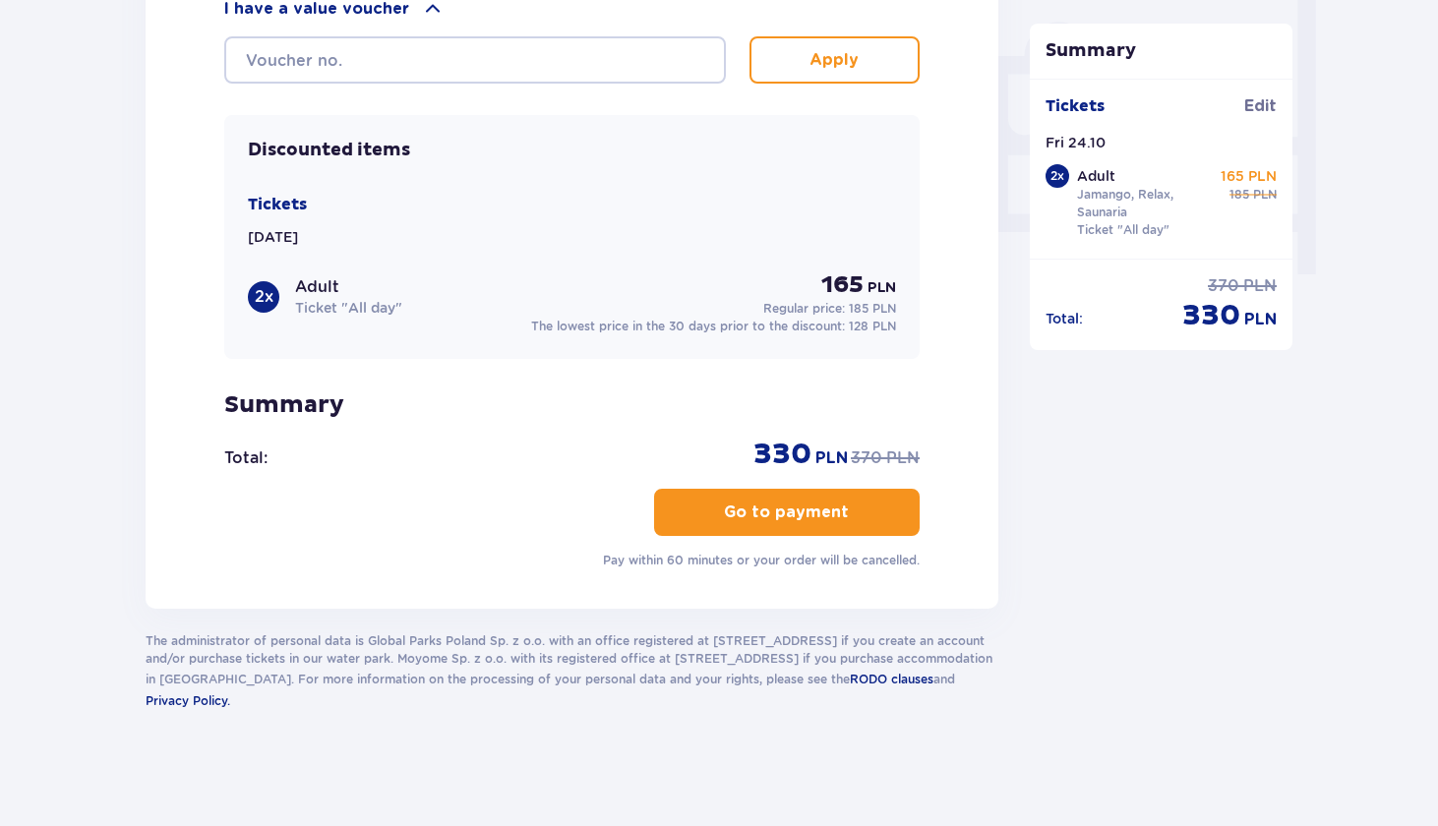
scroll to position [1846, 0]
click at [717, 502] on button "Go to payment" at bounding box center [786, 513] width 265 height 47
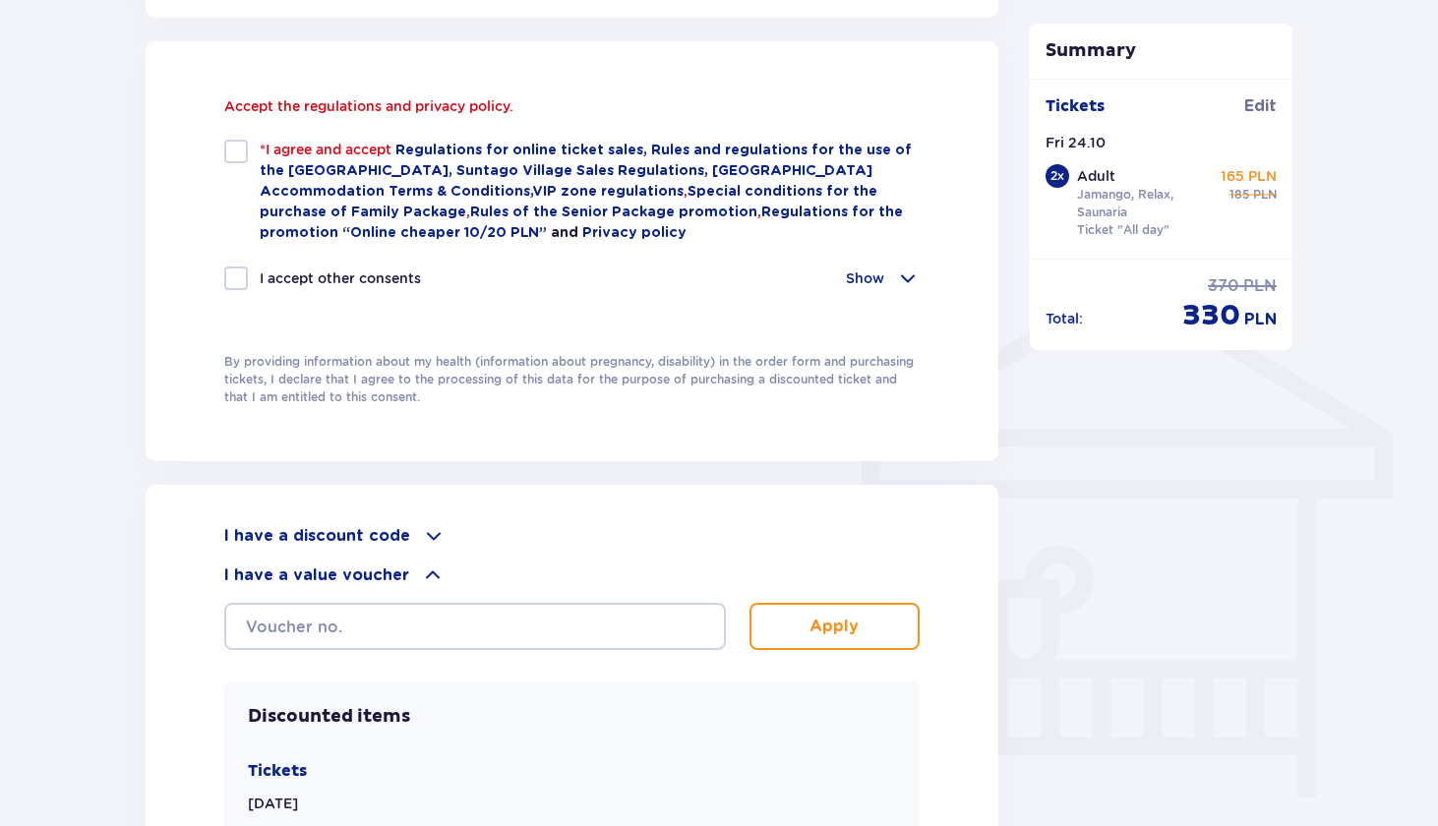
scroll to position [1321, 0]
click at [237, 153] on div at bounding box center [236, 154] width 24 height 24
checkbox input "true"
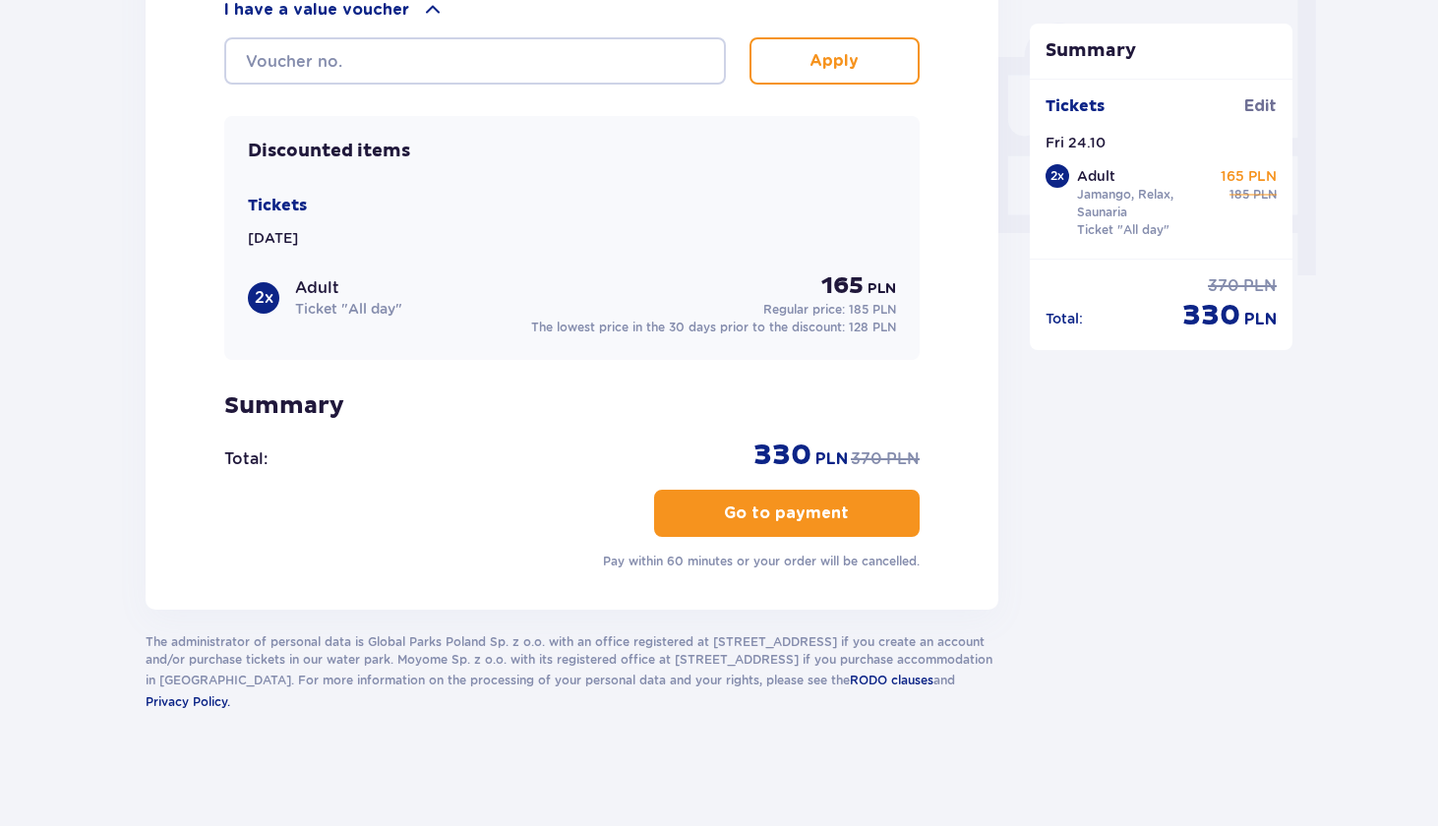
click at [742, 499] on button "Go to payment" at bounding box center [786, 513] width 265 height 47
